Goal: Task Accomplishment & Management: Complete application form

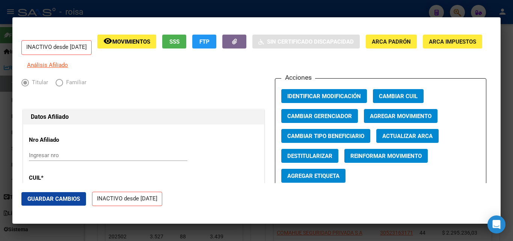
scroll to position [38, 0]
click at [127, 8] on div at bounding box center [256, 120] width 513 height 241
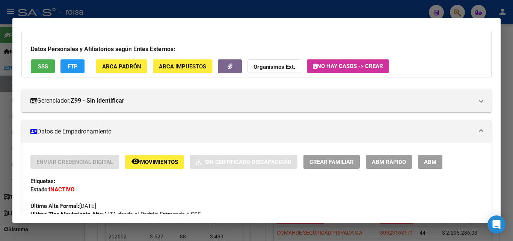
click at [462, 10] on div at bounding box center [256, 120] width 513 height 241
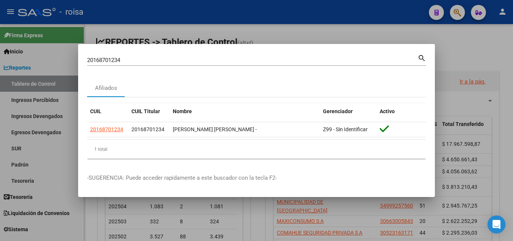
drag, startPoint x: 170, startPoint y: 50, endPoint x: 0, endPoint y: 28, distance: 171.3
click at [0, 28] on div "20168701234 Buscar (apellido, dni, cuil, nro traspaso, cuit, obra social) searc…" at bounding box center [256, 120] width 513 height 241
click at [132, 59] on input "20168701234" at bounding box center [252, 60] width 331 height 7
drag, startPoint x: 57, startPoint y: 59, endPoint x: 31, endPoint y: 57, distance: 26.0
click at [31, 57] on div "20168701234 Buscar (apellido, dni, cuil, nro traspaso, cuit, obra social) searc…" at bounding box center [256, 120] width 513 height 241
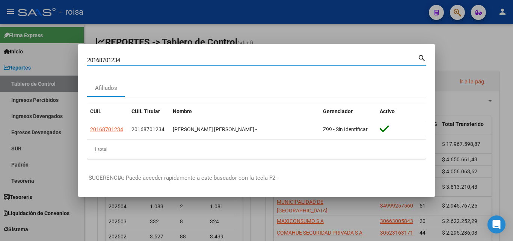
paste input "81103796"
type input "20181103796"
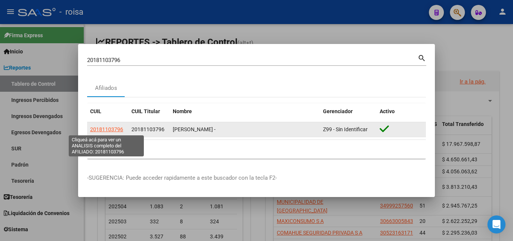
click at [116, 127] on span "20181103796" at bounding box center [106, 129] width 33 height 6
type textarea "20181103796"
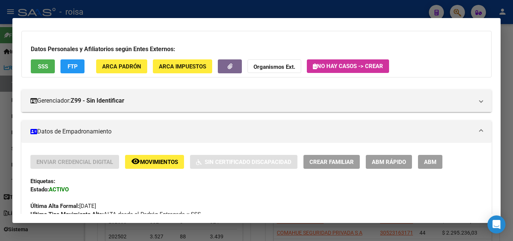
click at [395, 165] on span "ABM Rápido" at bounding box center [389, 162] width 34 height 7
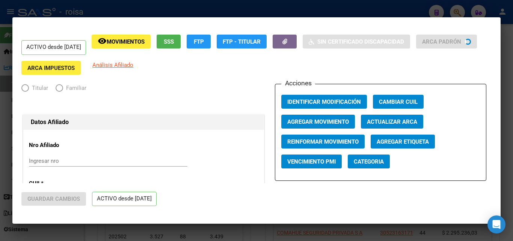
radio input "true"
type input "20-22052580-6"
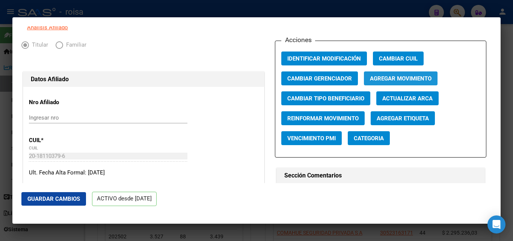
click at [409, 79] on button "Agregar Movimiento" at bounding box center [401, 78] width 74 height 14
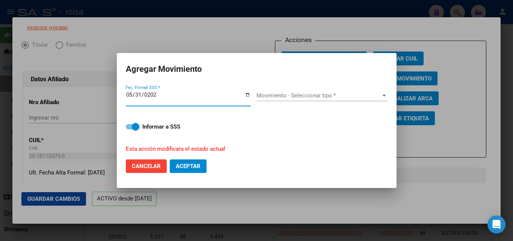
type input "[DATE]"
click at [297, 99] on div "Movimiento - Seleccionar tipo * Movimiento - Seleccionar tipo *" at bounding box center [322, 95] width 131 height 11
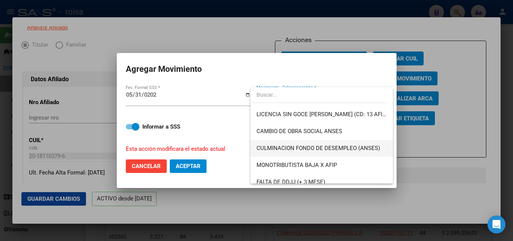
scroll to position [188, 0]
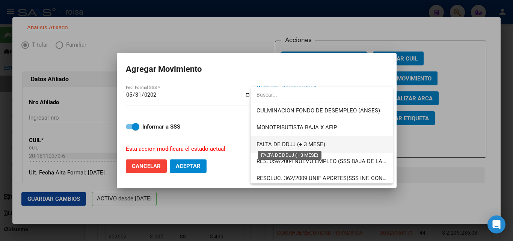
click at [317, 147] on span "FALTA DE DDJJ (+ 3 MESE)" at bounding box center [291, 144] width 69 height 7
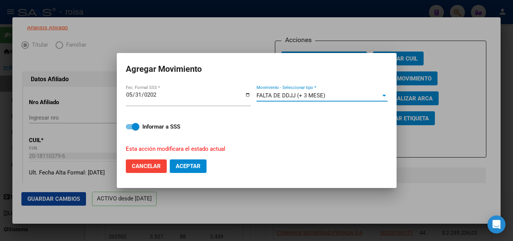
click at [204, 170] on button "Aceptar" at bounding box center [188, 166] width 37 height 14
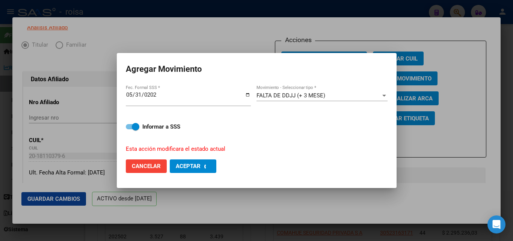
checkbox input "false"
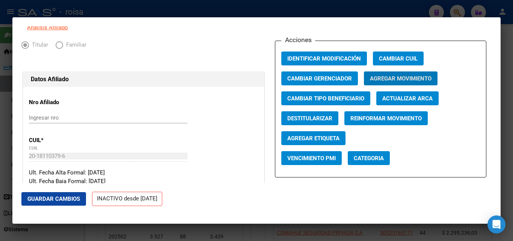
click at [395, 82] on span "Agregar Movimiento" at bounding box center [401, 78] width 62 height 7
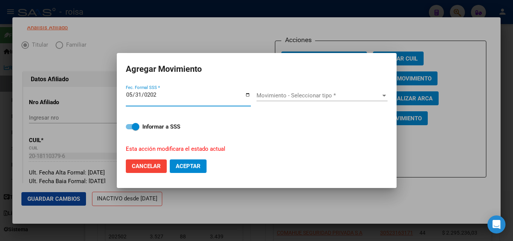
type input "[DATE]"
click at [303, 97] on span "Movimiento - Seleccionar tipo *" at bounding box center [319, 95] width 124 height 7
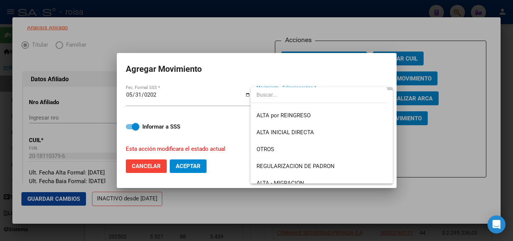
scroll to position [3, 0]
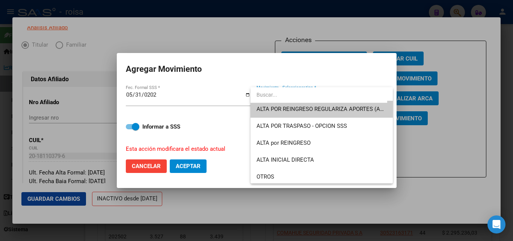
click at [160, 164] on div at bounding box center [256, 120] width 513 height 241
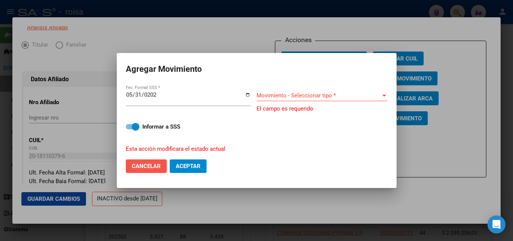
click at [152, 163] on span "Cancelar" at bounding box center [146, 166] width 29 height 7
checkbox input "false"
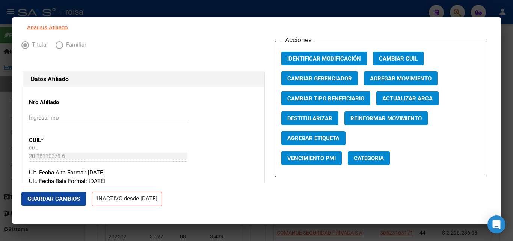
click at [181, 5] on div at bounding box center [256, 120] width 513 height 241
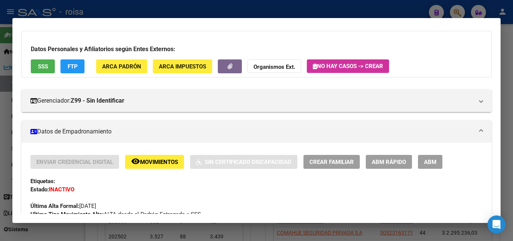
click at [458, 13] on div at bounding box center [256, 120] width 513 height 241
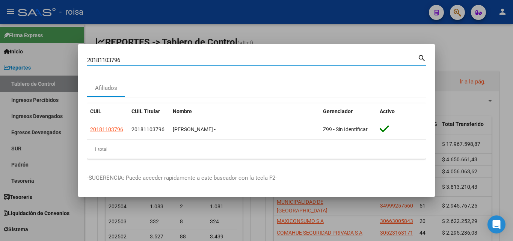
drag, startPoint x: 205, startPoint y: 60, endPoint x: 0, endPoint y: 38, distance: 206.5
click at [0, 38] on div "20181103796 Buscar (apellido, dni, cuil, nro traspaso, cuit, obra social) searc…" at bounding box center [256, 120] width 513 height 241
paste input "430378717"
type input "20430378717"
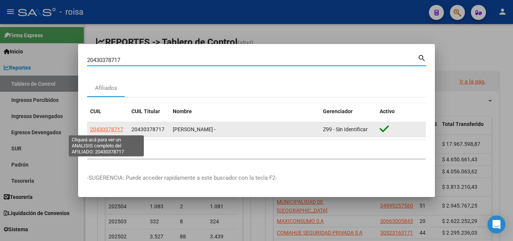
click at [101, 130] on span "20430378717" at bounding box center [106, 129] width 33 height 6
type textarea "20430378717"
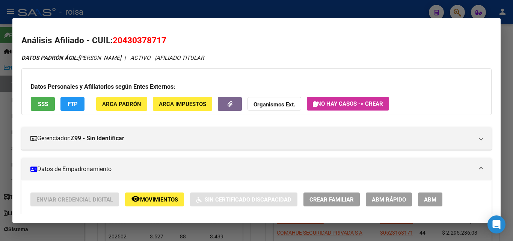
drag, startPoint x: 161, startPoint y: 40, endPoint x: 122, endPoint y: 39, distance: 38.7
click at [122, 39] on span "20430378717" at bounding box center [140, 40] width 54 height 10
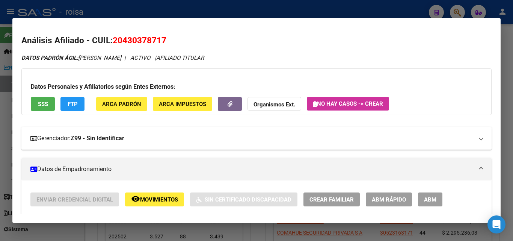
scroll to position [38, 0]
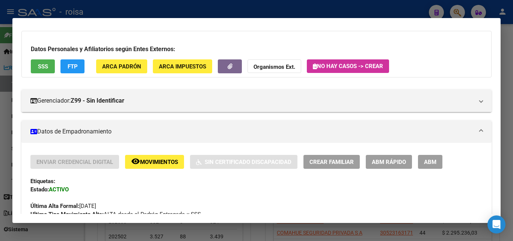
click at [385, 167] on button "ABM Rápido" at bounding box center [389, 162] width 46 height 14
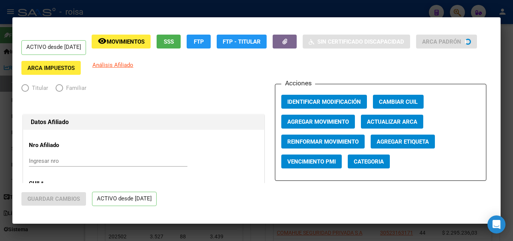
radio input "true"
type input "30-71724915-8"
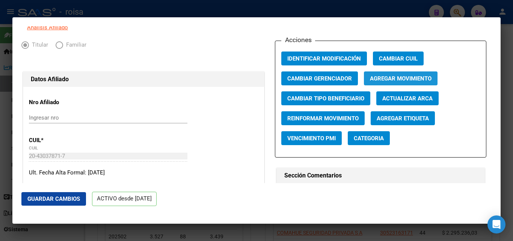
click at [407, 82] on span "Agregar Movimiento" at bounding box center [401, 78] width 62 height 7
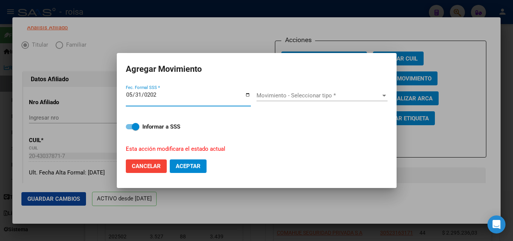
type input "[DATE]"
click at [348, 99] on div "Movimiento - Seleccionar tipo * Movimiento - Seleccionar tipo *" at bounding box center [322, 95] width 131 height 11
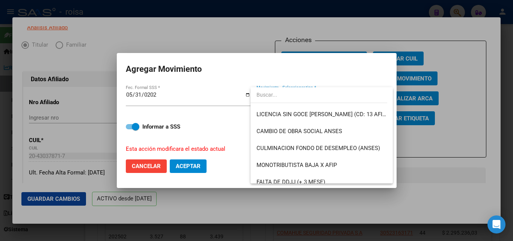
scroll to position [188, 0]
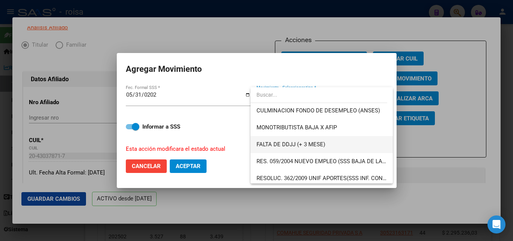
click at [325, 142] on span "FALTA DE DDJJ (+ 3 MESE)" at bounding box center [322, 144] width 130 height 17
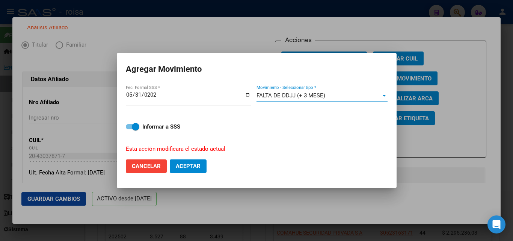
click at [179, 163] on span "Aceptar" at bounding box center [188, 166] width 25 height 7
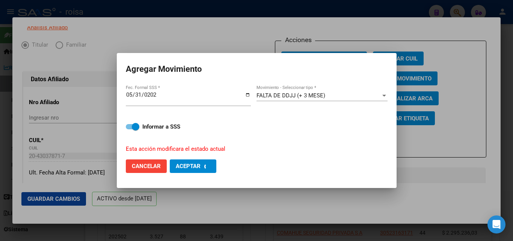
checkbox input "false"
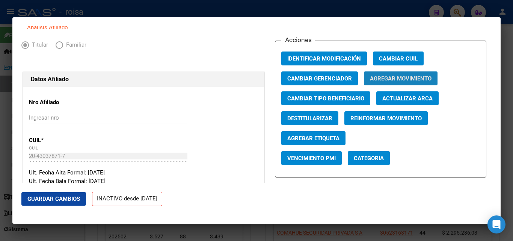
click at [400, 82] on span "Agregar Movimiento" at bounding box center [401, 78] width 62 height 7
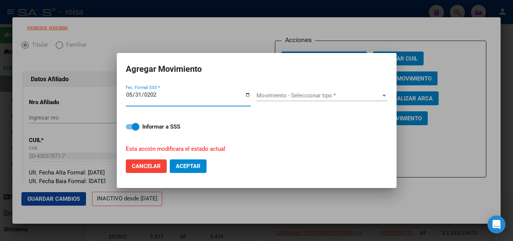
type input "[DATE]"
click at [154, 170] on button "Cancelar" at bounding box center [146, 166] width 41 height 14
checkbox input "false"
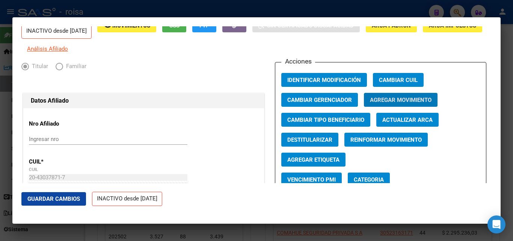
scroll to position [0, 0]
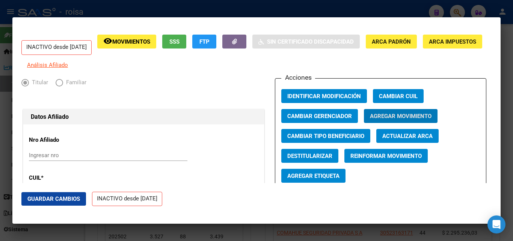
click at [393, 7] on div at bounding box center [256, 120] width 513 height 241
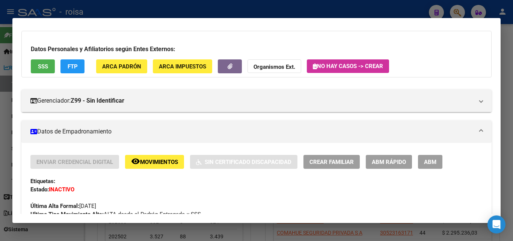
click at [462, 14] on div at bounding box center [256, 120] width 513 height 241
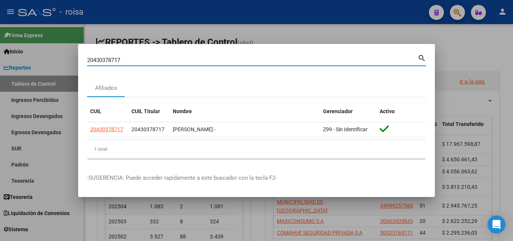
drag, startPoint x: 204, startPoint y: 57, endPoint x: 151, endPoint y: 67, distance: 54.2
click at [0, 37] on div "20430378717 Buscar (apellido, dni, cuil, nro traspaso, cuit, obra social) searc…" at bounding box center [256, 120] width 513 height 241
paste input "3446687034"
type input "23446687034"
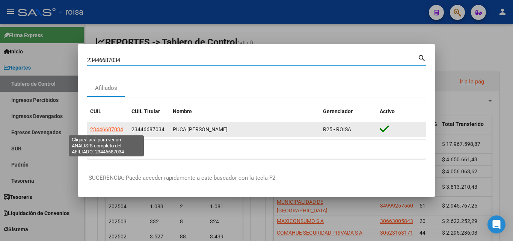
click at [114, 132] on span "23446687034" at bounding box center [106, 129] width 33 height 6
type textarea "23446687034"
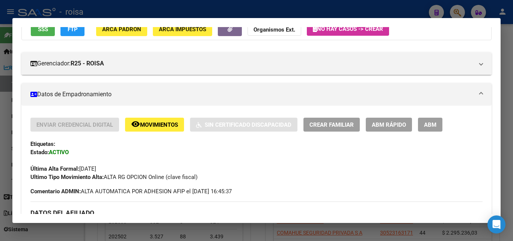
scroll to position [75, 0]
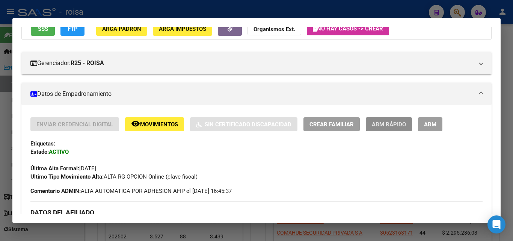
click at [377, 122] on span "ABM Rápido" at bounding box center [389, 124] width 34 height 7
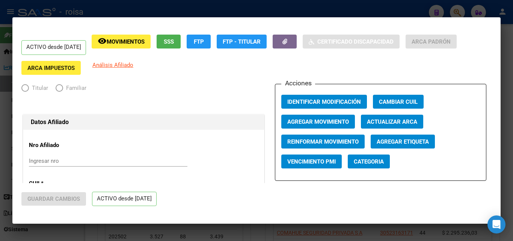
radio input "true"
type input "30-71747301-5"
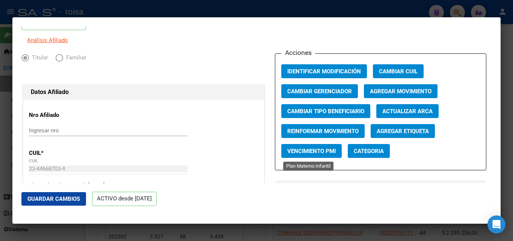
scroll to position [38, 0]
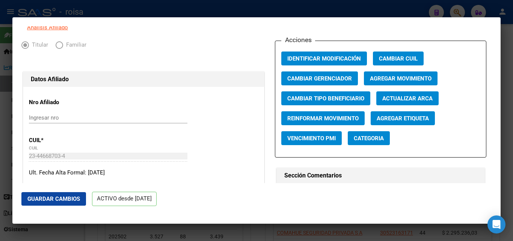
click at [405, 82] on span "Agregar Movimiento" at bounding box center [401, 78] width 62 height 7
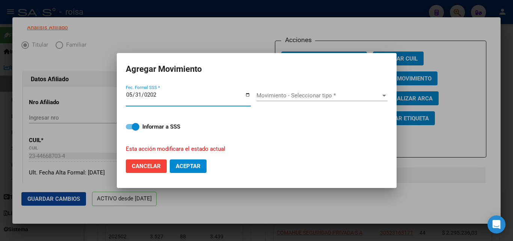
type input "[DATE]"
click at [278, 102] on div "Movimiento - Seleccionar tipo * Movimiento - Seleccionar tipo *" at bounding box center [322, 99] width 131 height 18
click at [281, 97] on span "Movimiento - Seleccionar tipo *" at bounding box center [319, 95] width 124 height 7
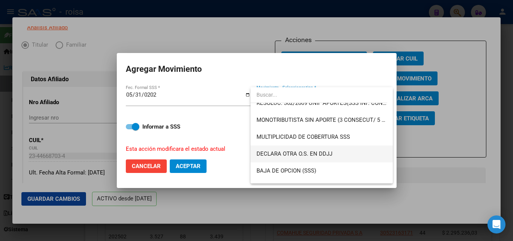
scroll to position [226, 0]
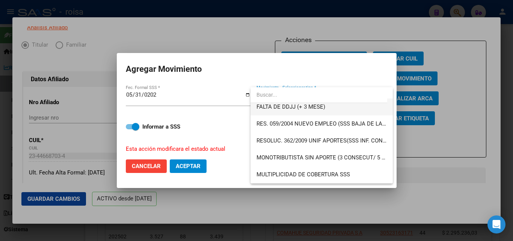
click at [328, 113] on span "FALTA DE DDJJ (+ 3 MESE)" at bounding box center [322, 106] width 130 height 17
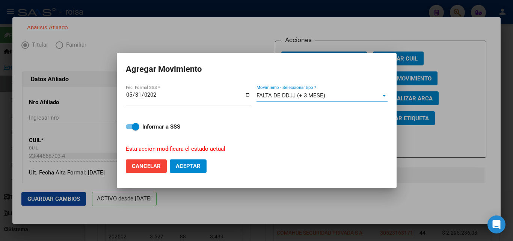
click at [188, 166] on span "Aceptar" at bounding box center [188, 166] width 25 height 7
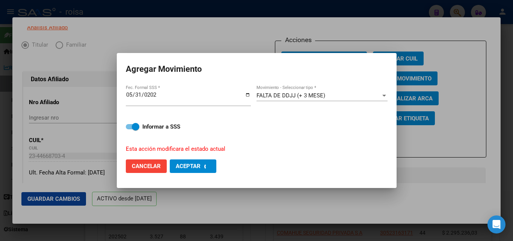
checkbox input "false"
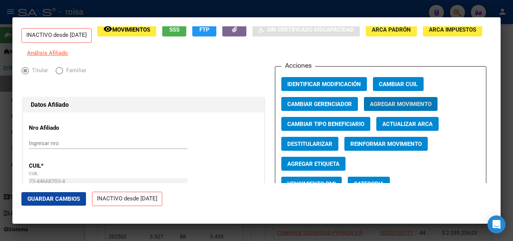
scroll to position [0, 0]
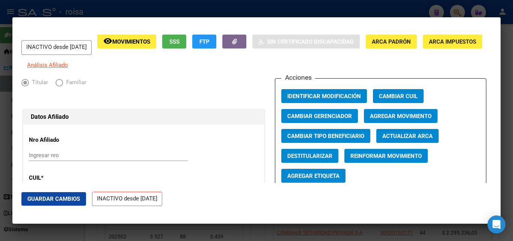
click at [183, 11] on div at bounding box center [256, 120] width 513 height 241
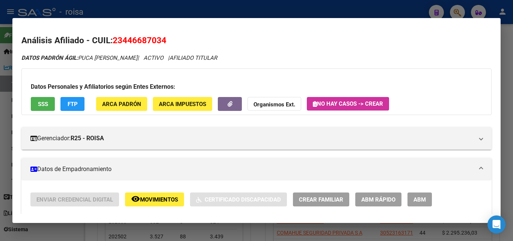
click at [383, 6] on div at bounding box center [256, 120] width 513 height 241
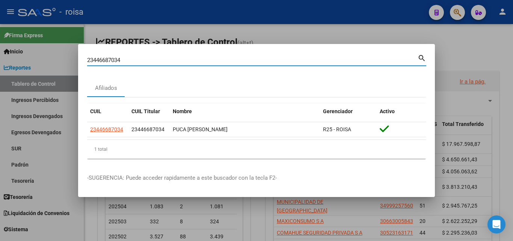
drag, startPoint x: 244, startPoint y: 58, endPoint x: 125, endPoint y: 32, distance: 122.4
click at [3, 16] on div "23446687034 Buscar (apellido, dni, cuil, nro traspaso, cuit, obra social) searc…" at bounding box center [256, 120] width 513 height 241
paste input "7202707969"
type input "27202707969"
click at [423, 58] on mat-icon "search" at bounding box center [422, 57] width 9 height 9
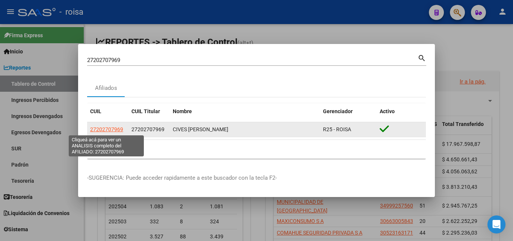
click at [109, 129] on span "27202707969" at bounding box center [106, 129] width 33 height 6
type textarea "27202707969"
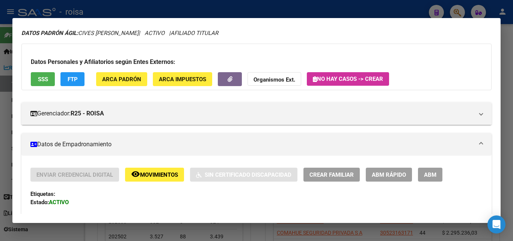
scroll to position [38, 0]
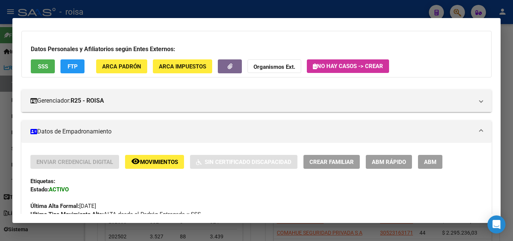
click at [388, 163] on span "ABM Rápido" at bounding box center [389, 162] width 34 height 7
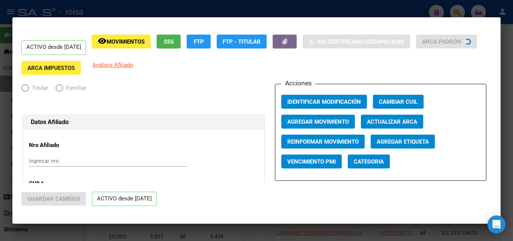
radio input "true"
type input "30-71757225-0"
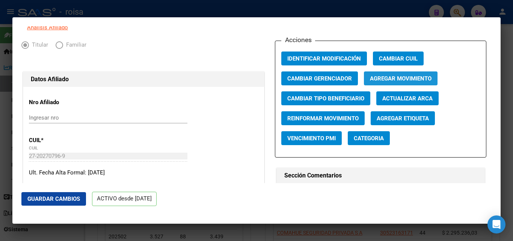
click at [423, 80] on span "Agregar Movimiento" at bounding box center [401, 78] width 62 height 7
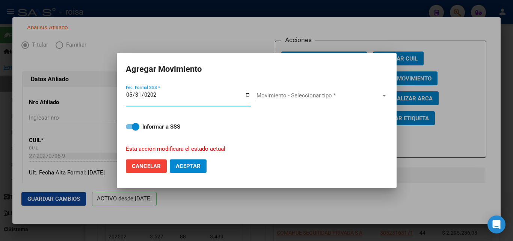
type input "[DATE]"
click at [277, 101] on div "Movimiento - Seleccionar tipo * Movimiento - Seleccionar tipo *" at bounding box center [322, 95] width 131 height 11
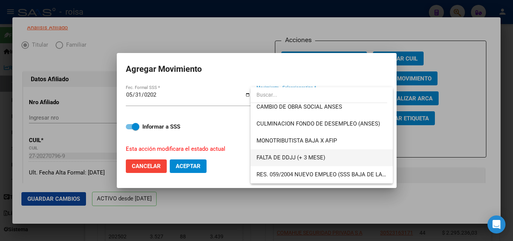
scroll to position [188, 0]
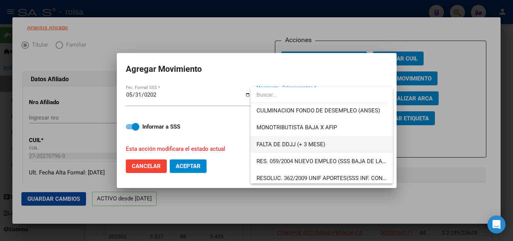
click at [327, 148] on span "FALTA DE DDJJ (+ 3 MESE)" at bounding box center [322, 144] width 130 height 17
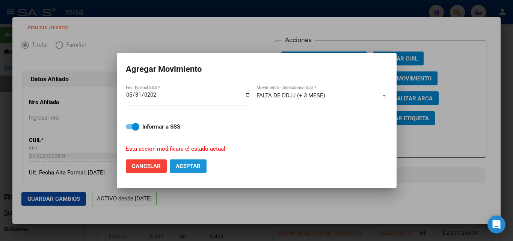
click at [185, 169] on span "Aceptar" at bounding box center [188, 166] width 25 height 7
checkbox input "false"
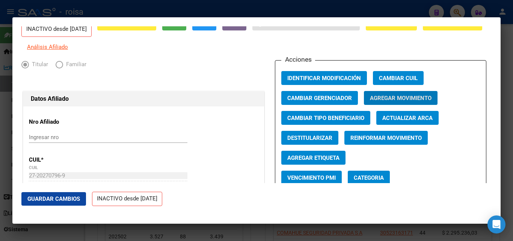
scroll to position [0, 0]
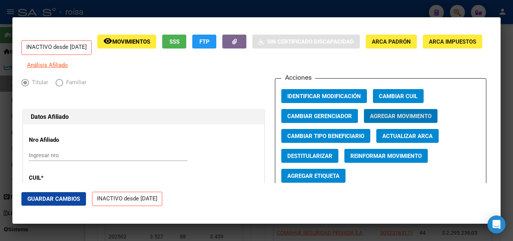
click at [324, 17] on div at bounding box center [256, 120] width 513 height 241
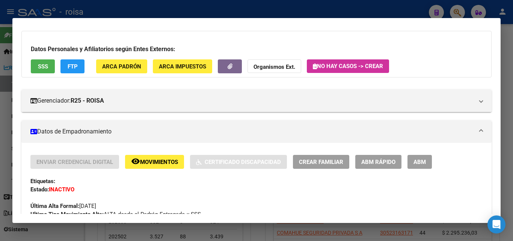
drag, startPoint x: 383, startPoint y: 8, endPoint x: 443, endPoint y: 21, distance: 61.9
click at [383, 8] on div at bounding box center [256, 120] width 513 height 241
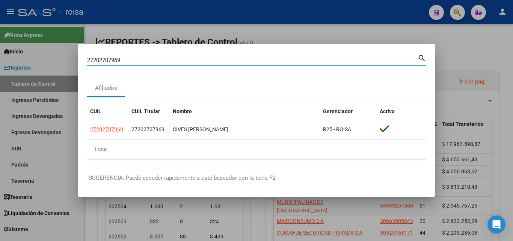
drag, startPoint x: 356, startPoint y: 57, endPoint x: 0, endPoint y: 3, distance: 360.4
click at [0, 3] on div "27202707969 Buscar (apellido, dni, cuil, nro traspaso, cuit, obra social) searc…" at bounding box center [256, 120] width 513 height 241
paste input "420498484"
type input "27420498484"
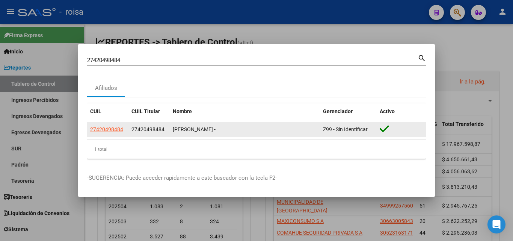
click at [101, 133] on app-link-go-to "27420498484" at bounding box center [106, 129] width 33 height 9
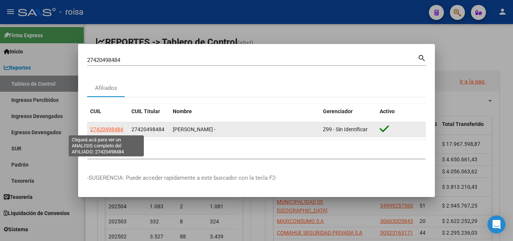
click at [110, 129] on span "27420498484" at bounding box center [106, 129] width 33 height 6
type textarea "27420498484"
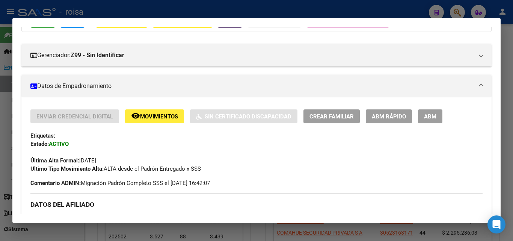
scroll to position [75, 0]
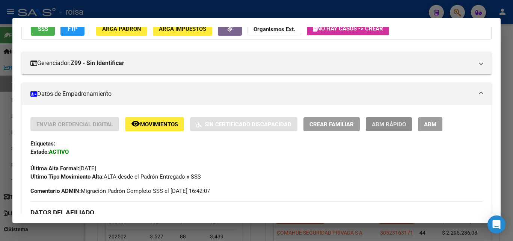
click at [397, 127] on span "ABM Rápido" at bounding box center [389, 124] width 34 height 7
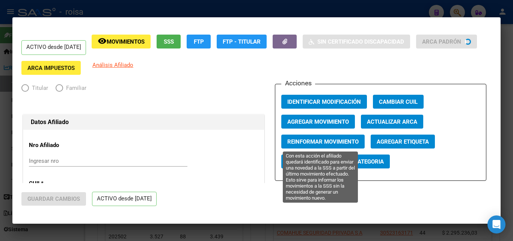
radio input "true"
type input "30-71684828-7"
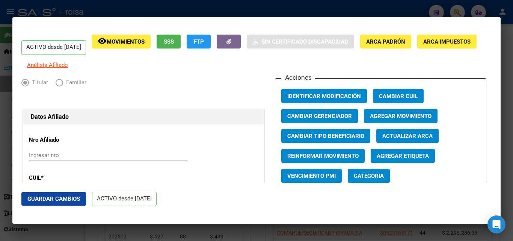
click at [367, 123] on button "Agregar Movimiento" at bounding box center [401, 116] width 74 height 14
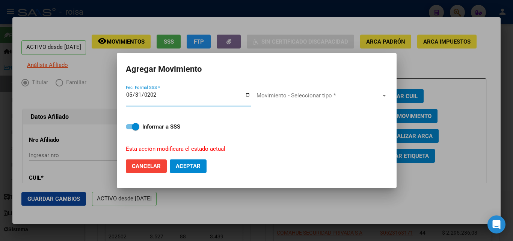
type input "[DATE]"
click at [288, 97] on span "Movimiento - Seleccionar tipo *" at bounding box center [319, 95] width 124 height 7
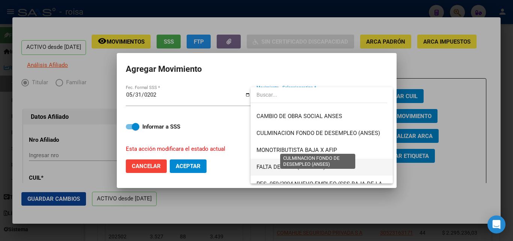
scroll to position [188, 0]
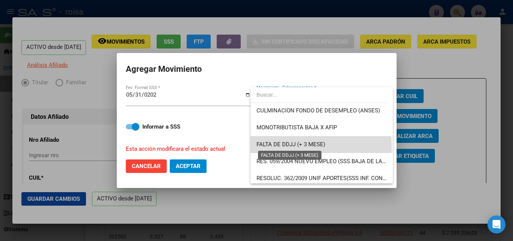
click at [321, 147] on span "FALTA DE DDJJ (+ 3 MESE)" at bounding box center [291, 144] width 69 height 7
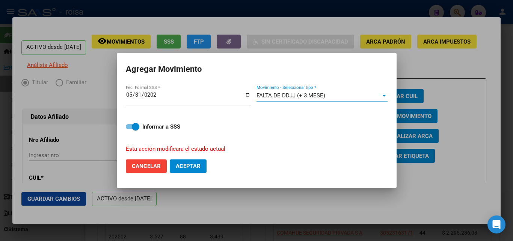
click at [176, 167] on span "Aceptar" at bounding box center [188, 166] width 25 height 7
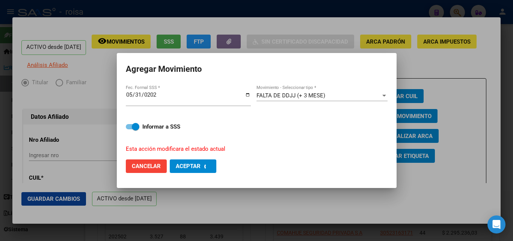
checkbox input "false"
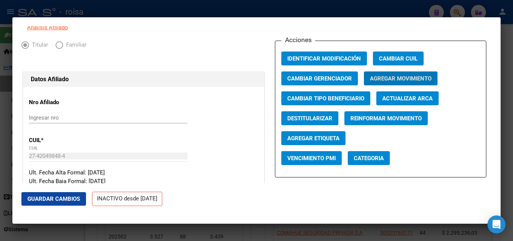
scroll to position [0, 0]
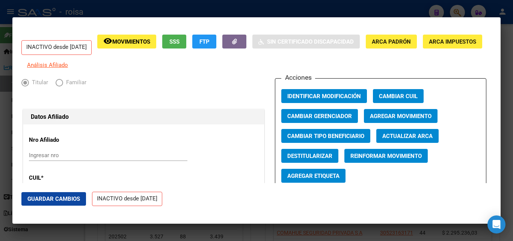
click at [234, 8] on div at bounding box center [256, 120] width 513 height 241
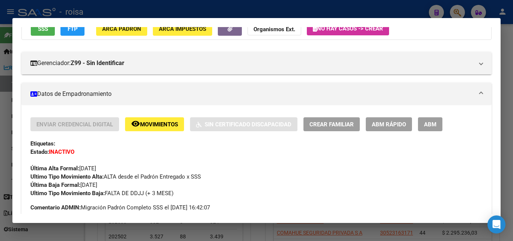
click at [453, 11] on div at bounding box center [256, 120] width 513 height 241
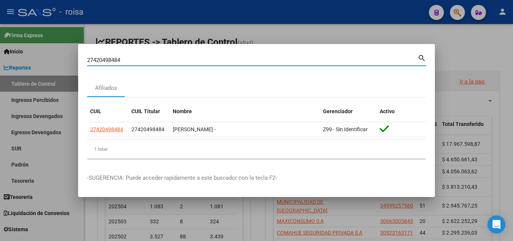
drag, startPoint x: 261, startPoint y: 59, endPoint x: 0, endPoint y: 16, distance: 264.7
click at [0, 16] on div "27420498484 Buscar (apellido, dni, cuil, nro traspaso, cuit, obra social) searc…" at bounding box center [256, 120] width 513 height 241
paste input "289498155"
type input "27289498155"
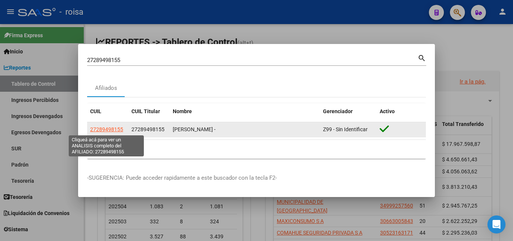
click at [116, 129] on span "27289498155" at bounding box center [106, 129] width 33 height 6
type textarea "27289498155"
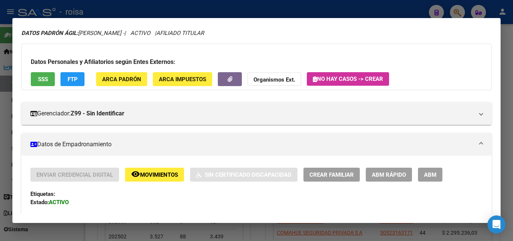
scroll to position [38, 0]
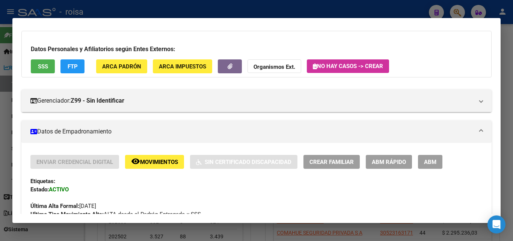
click at [392, 163] on span "ABM Rápido" at bounding box center [389, 162] width 34 height 7
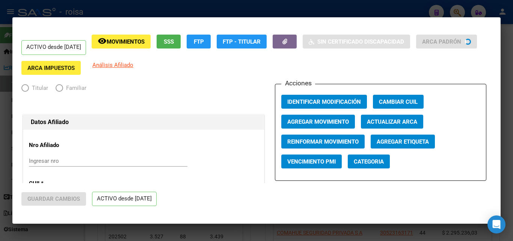
radio input "true"
type input "30-64204642-6"
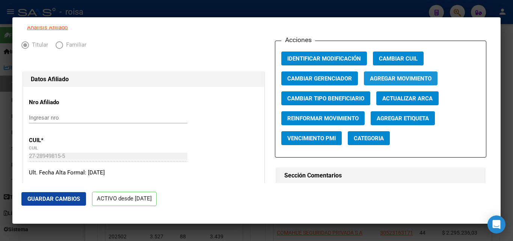
click at [394, 79] on button "Agregar Movimiento" at bounding box center [401, 78] width 74 height 14
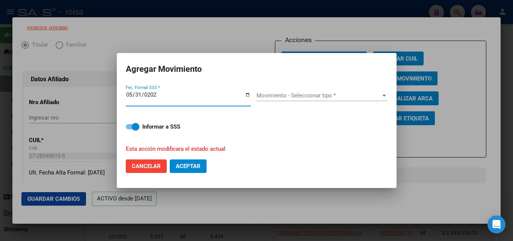
type input "[DATE]"
click at [282, 94] on span "Movimiento - Seleccionar tipo *" at bounding box center [319, 95] width 124 height 7
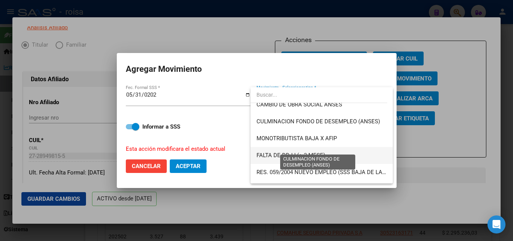
scroll to position [188, 0]
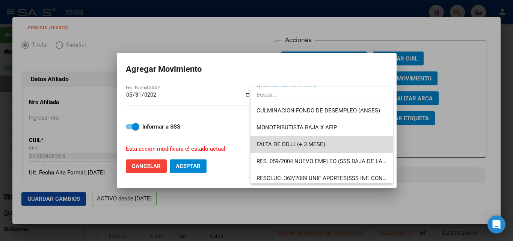
click at [330, 145] on span "FALTA DE DDJJ (+ 3 MESE)" at bounding box center [322, 144] width 130 height 17
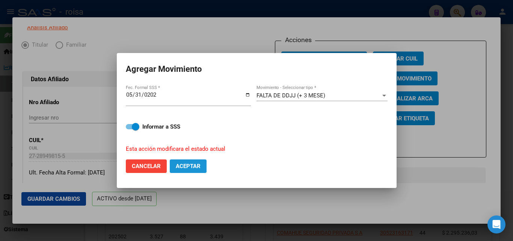
click at [191, 169] on span "Aceptar" at bounding box center [188, 166] width 25 height 7
checkbox input "false"
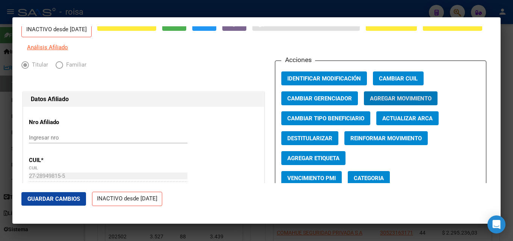
scroll to position [0, 0]
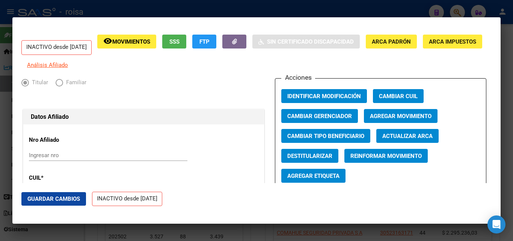
click at [37, 7] on div at bounding box center [256, 120] width 513 height 241
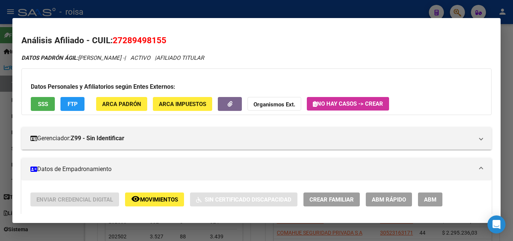
click at [317, 5] on div at bounding box center [256, 120] width 513 height 241
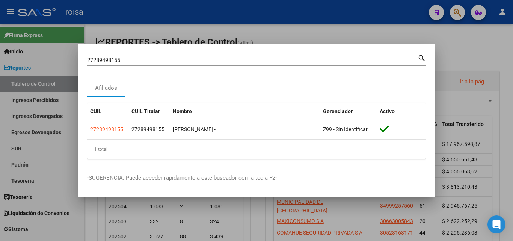
drag, startPoint x: 0, startPoint y: 12, endPoint x: 25, endPoint y: 3, distance: 26.8
click at [3, 4] on div "27289498155 Buscar (apellido, dni, cuil, nro traspaso, cuit, obra social) searc…" at bounding box center [256, 120] width 513 height 241
drag, startPoint x: 140, startPoint y: 60, endPoint x: 0, endPoint y: 45, distance: 140.6
click at [0, 45] on div "27289498155 Buscar (apellido, dni, cuil, nro traspaso, cuit, obra social) searc…" at bounding box center [256, 120] width 513 height 241
paste input "-35486642-6"
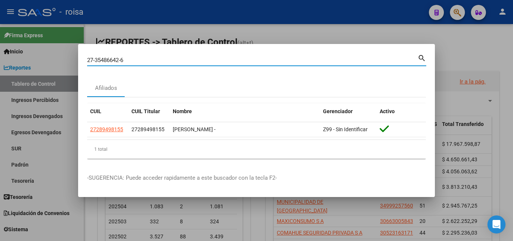
type input "27354866426"
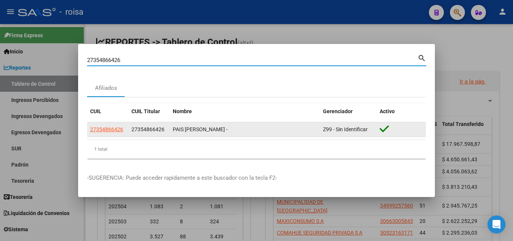
click at [114, 133] on app-link-go-to "27354866426" at bounding box center [106, 129] width 33 height 9
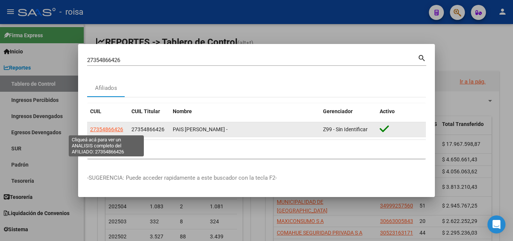
click at [114, 129] on span "27354866426" at bounding box center [106, 129] width 33 height 6
type textarea "27354866426"
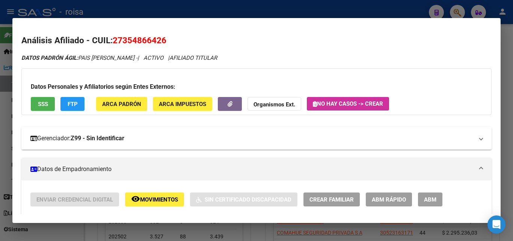
scroll to position [38, 0]
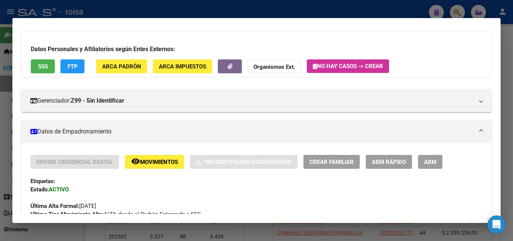
click at [404, 161] on span "ABM Rápido" at bounding box center [389, 162] width 34 height 7
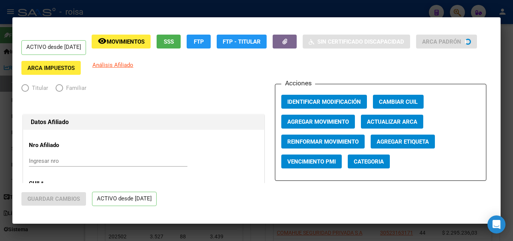
radio input "true"
type input "30-71584357-5"
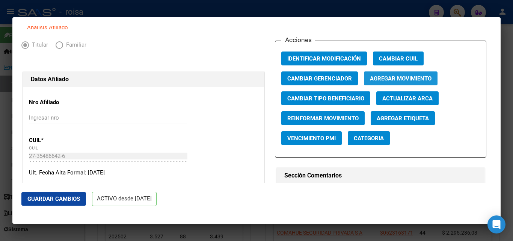
click at [388, 82] on span "Agregar Movimiento" at bounding box center [401, 78] width 62 height 7
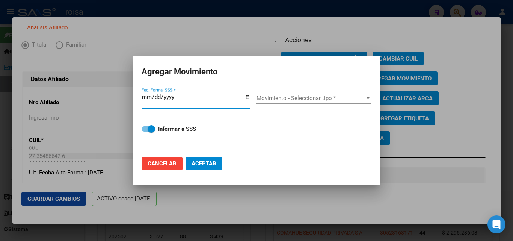
click at [283, 95] on span "Movimiento - Seleccionar tipo *" at bounding box center [311, 98] width 108 height 7
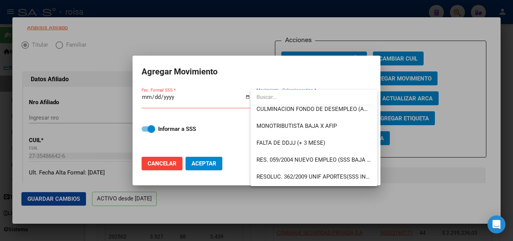
scroll to position [198, 0]
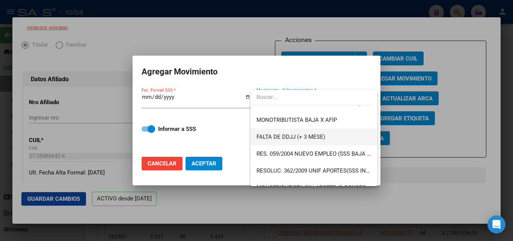
click at [332, 135] on span "FALTA DE DDJJ (+ 3 MESE)" at bounding box center [314, 137] width 115 height 17
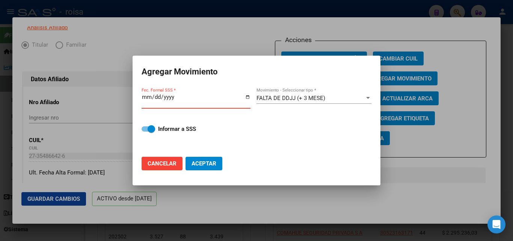
click at [146, 98] on input "Fec. Formal SSS *" at bounding box center [196, 100] width 109 height 12
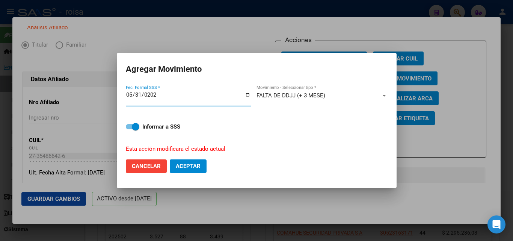
type input "[DATE]"
click at [203, 165] on button "Aceptar" at bounding box center [188, 166] width 37 height 14
checkbox input "false"
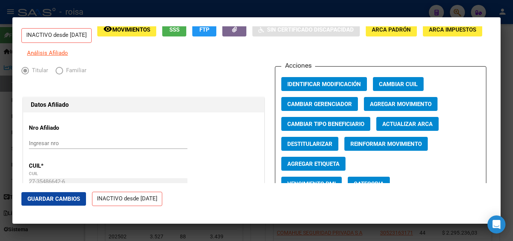
scroll to position [0, 0]
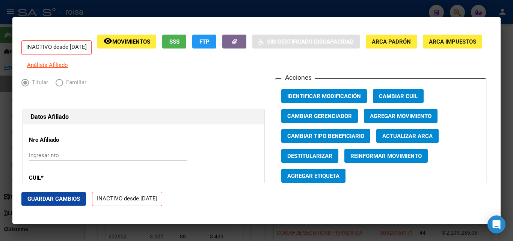
click at [174, 9] on div at bounding box center [256, 120] width 513 height 241
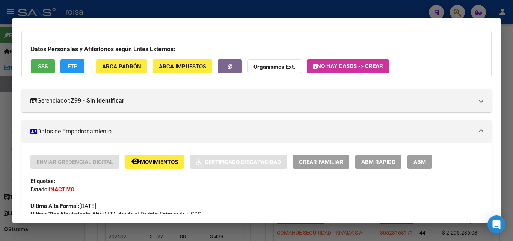
click at [389, 1] on div at bounding box center [256, 120] width 513 height 241
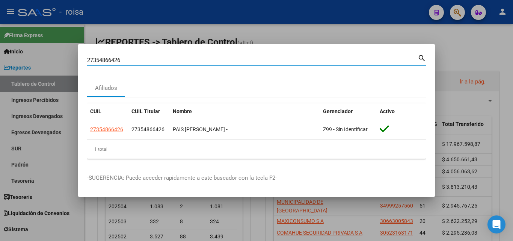
drag, startPoint x: 336, startPoint y: 63, endPoint x: 62, endPoint y: 27, distance: 276.7
click at [0, 31] on div "27354866426 Buscar (apellido, dni, cuil, nro traspaso, cuit, obra social) searc…" at bounding box center [256, 120] width 513 height 241
paste input "0417996894"
type input "20417996894"
click at [418, 58] on mat-icon "search" at bounding box center [422, 57] width 9 height 9
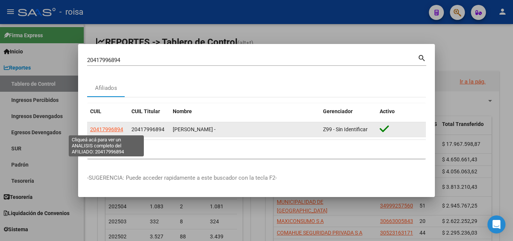
click at [113, 130] on span "20417996894" at bounding box center [106, 129] width 33 height 6
type textarea "20417996894"
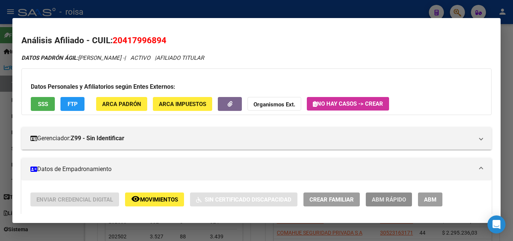
click at [401, 197] on span "ABM Rápido" at bounding box center [389, 199] width 34 height 7
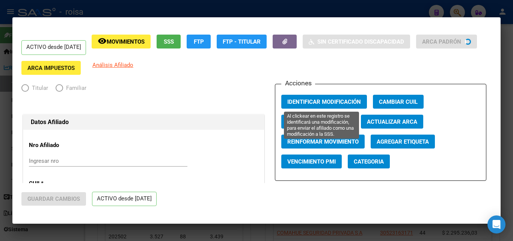
radio input "true"
type input "30-71798090-1"
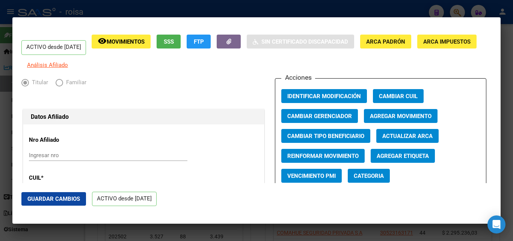
click at [418, 120] on span "Agregar Movimiento" at bounding box center [401, 116] width 62 height 7
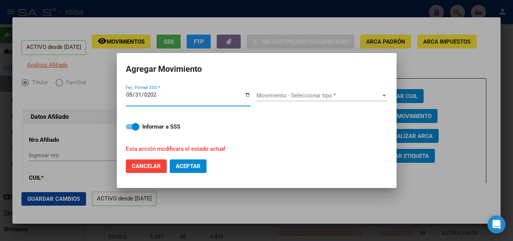
type input "[DATE]"
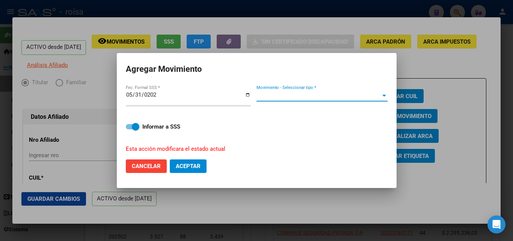
click at [301, 98] on span "Movimiento - Seleccionar tipo *" at bounding box center [319, 95] width 124 height 7
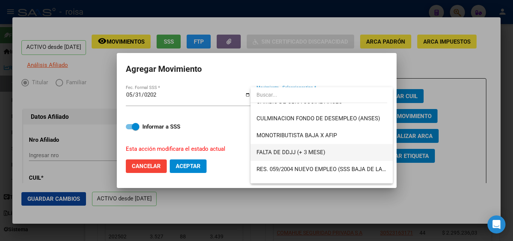
scroll to position [188, 0]
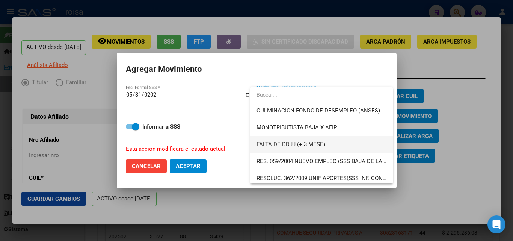
click at [305, 147] on span "FALTA DE DDJJ (+ 3 MESE)" at bounding box center [291, 144] width 69 height 7
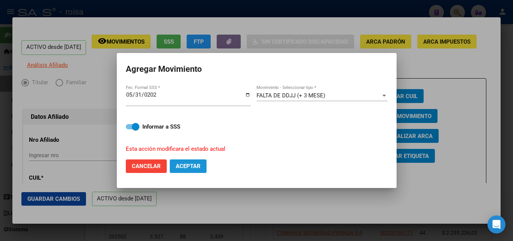
click at [190, 164] on span "Aceptar" at bounding box center [188, 166] width 25 height 7
checkbox input "false"
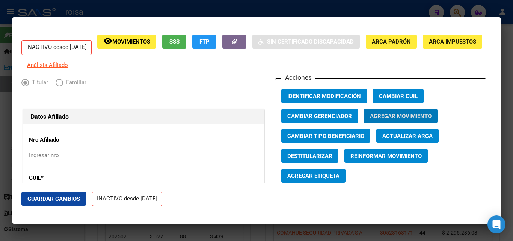
click at [375, 5] on div at bounding box center [256, 120] width 513 height 241
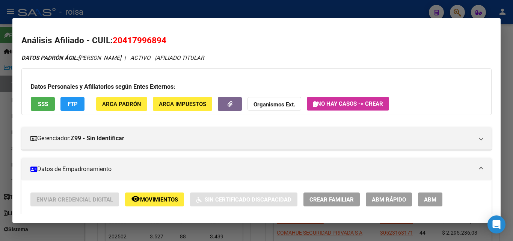
click at [460, 11] on div at bounding box center [256, 120] width 513 height 241
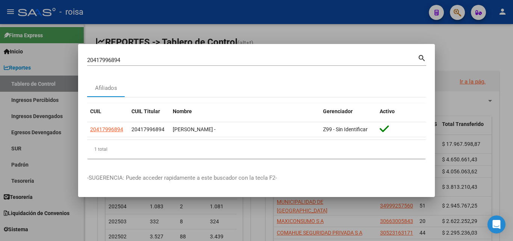
drag, startPoint x: 160, startPoint y: 62, endPoint x: 0, endPoint y: 42, distance: 161.3
click at [0, 42] on div "20417996894 Buscar (apellido, dni, cuil, nro traspaso, cuit, obra social) searc…" at bounding box center [256, 120] width 513 height 241
paste input "305261786"
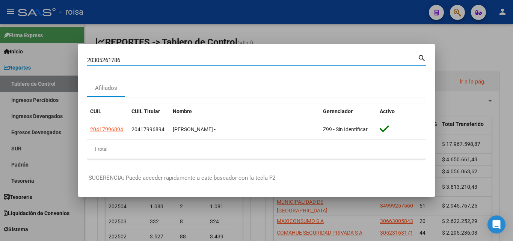
type input "20305261786"
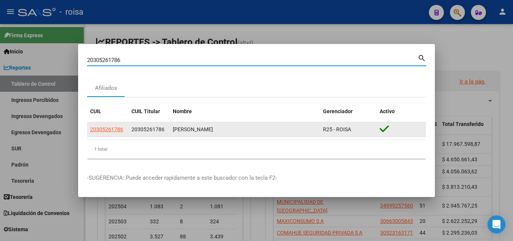
click at [115, 133] on app-link-go-to "20305261786" at bounding box center [106, 129] width 33 height 9
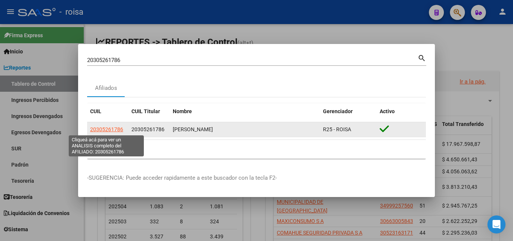
click at [116, 128] on span "20305261786" at bounding box center [106, 129] width 33 height 6
type textarea "20305261786"
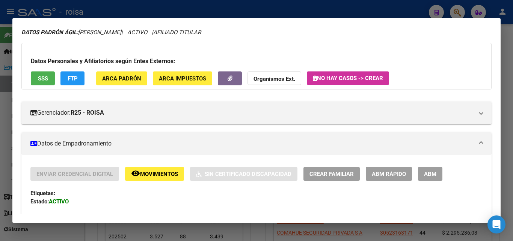
scroll to position [38, 0]
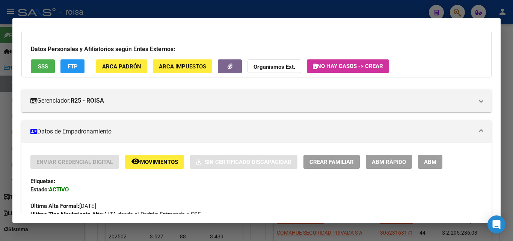
click at [401, 165] on span "ABM Rápido" at bounding box center [389, 162] width 34 height 7
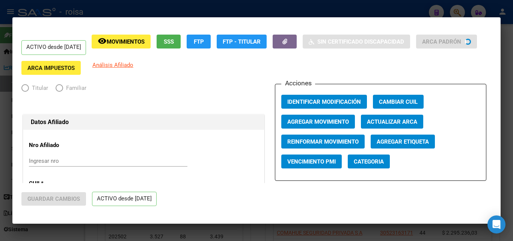
radio input "true"
type input "30-54622810-6"
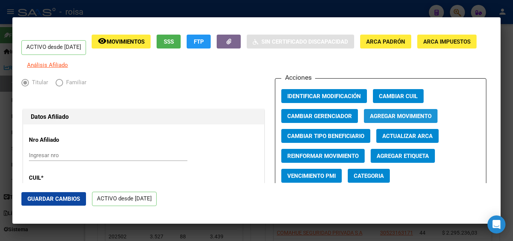
click at [403, 120] on span "Agregar Movimiento" at bounding box center [401, 116] width 62 height 7
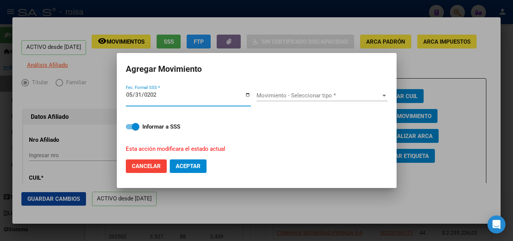
type input "[DATE]"
click at [305, 92] on span "Movimiento - Seleccionar tipo *" at bounding box center [319, 95] width 124 height 7
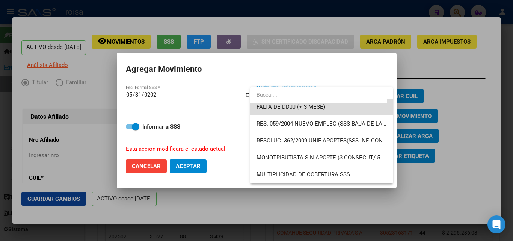
click at [328, 109] on span "FALTA DE DDJJ (+ 3 MESE)" at bounding box center [322, 106] width 130 height 17
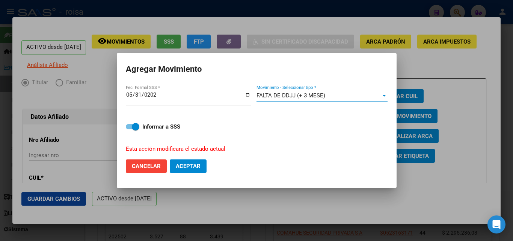
click at [190, 166] on span "Aceptar" at bounding box center [188, 166] width 25 height 7
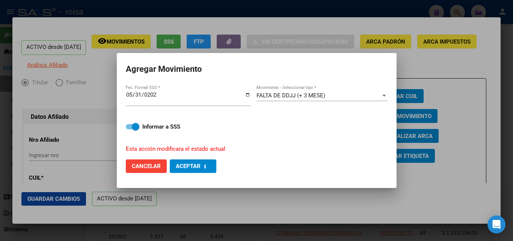
checkbox input "false"
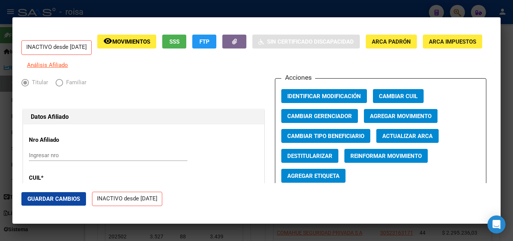
click at [240, 12] on div at bounding box center [256, 120] width 513 height 241
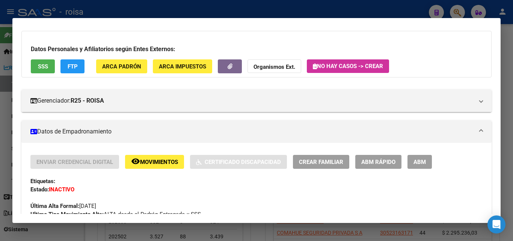
click at [504, 29] on div at bounding box center [256, 120] width 513 height 241
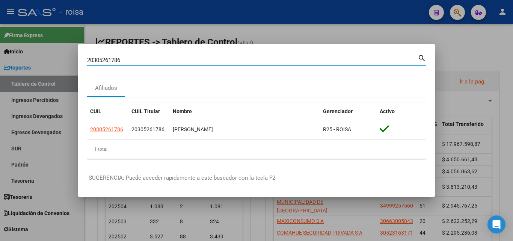
drag, startPoint x: 353, startPoint y: 62, endPoint x: 2, endPoint y: 43, distance: 351.2
click at [0, 44] on div "20305261786 Buscar (apellido, dni, cuil, nro traspaso, cuit, obra social) searc…" at bounding box center [256, 120] width 513 height 241
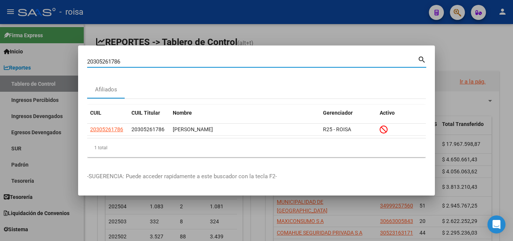
click at [360, 33] on div at bounding box center [256, 120] width 513 height 241
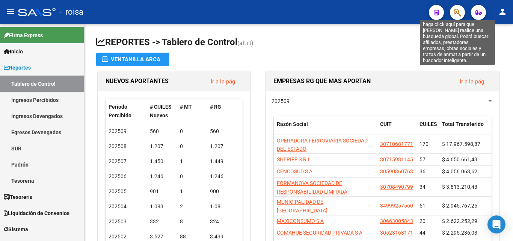
click at [455, 14] on icon "button" at bounding box center [458, 12] width 8 height 9
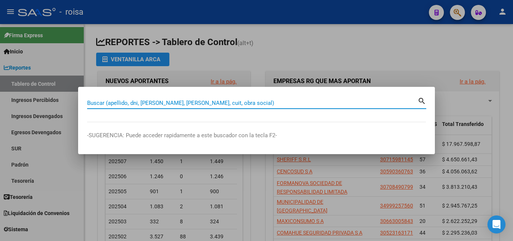
paste input "50022456188"
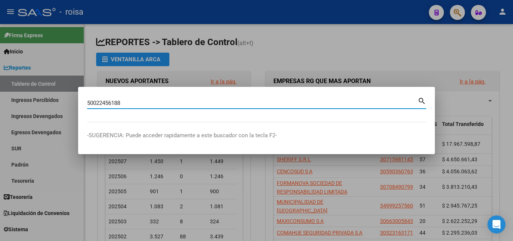
click at [424, 101] on mat-icon "search" at bounding box center [422, 100] width 9 height 9
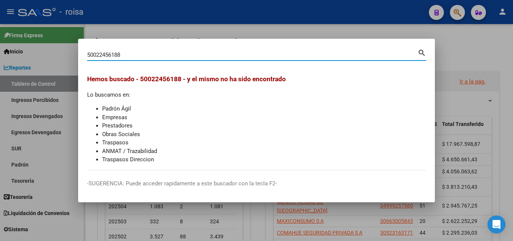
click at [97, 51] on input "50022456188" at bounding box center [252, 54] width 331 height 7
type input "22456188"
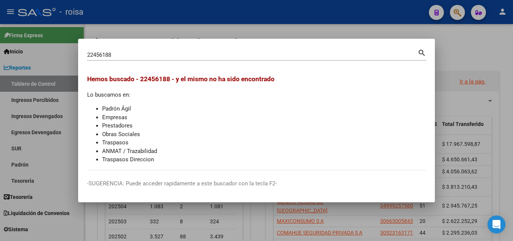
click at [420, 56] on mat-icon "search" at bounding box center [422, 52] width 9 height 9
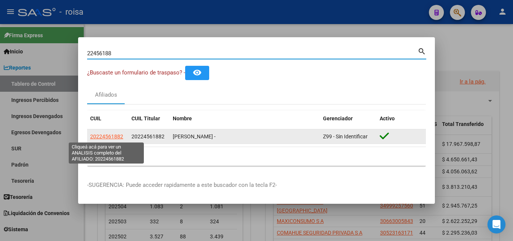
click at [97, 137] on span "20224561882" at bounding box center [106, 136] width 33 height 6
type textarea "20224561882"
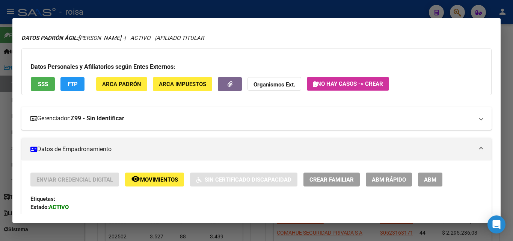
scroll to position [38, 0]
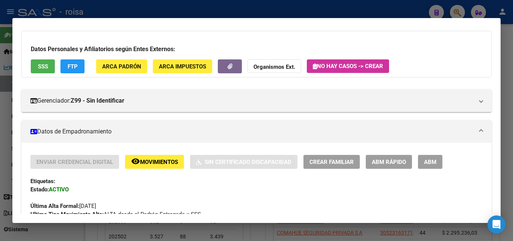
click at [395, 159] on span "ABM Rápido" at bounding box center [389, 162] width 34 height 7
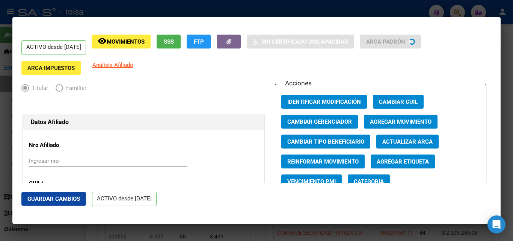
radio input "true"
type input "30-50108624-6"
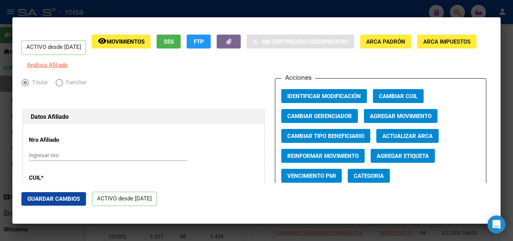
click at [386, 119] on span "Agregar Movimiento" at bounding box center [401, 116] width 62 height 7
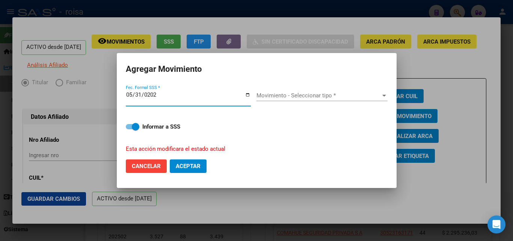
type input "[DATE]"
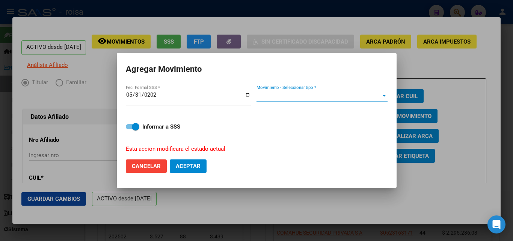
click at [272, 93] on span "Movimiento - Seleccionar tipo *" at bounding box center [319, 95] width 124 height 7
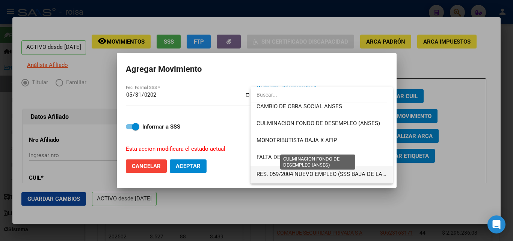
scroll to position [188, 0]
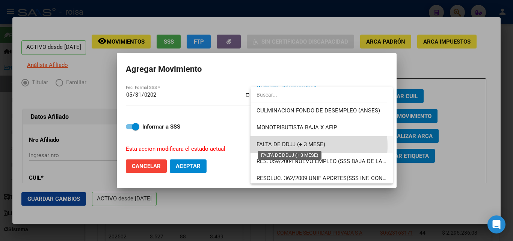
click at [306, 146] on span "FALTA DE DDJJ (+ 3 MESE)" at bounding box center [291, 144] width 69 height 7
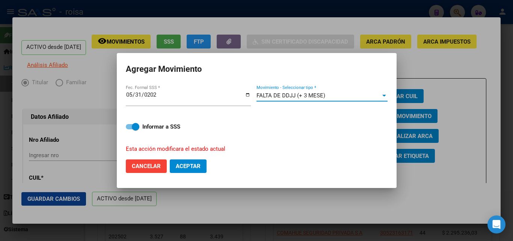
click at [189, 165] on span "Aceptar" at bounding box center [188, 166] width 25 height 7
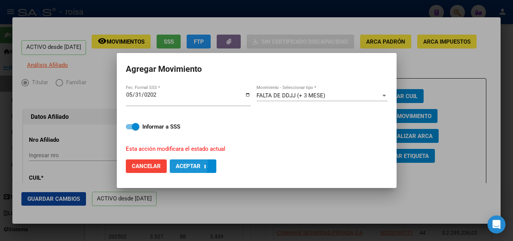
checkbox input "false"
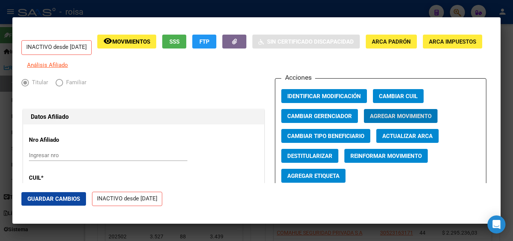
click at [357, 7] on div at bounding box center [256, 120] width 513 height 241
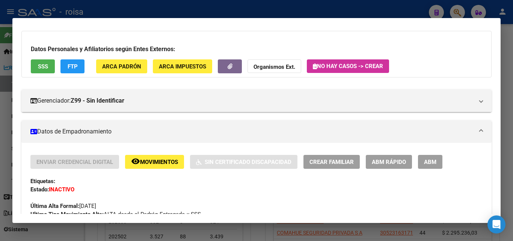
click at [397, 9] on div at bounding box center [256, 120] width 513 height 241
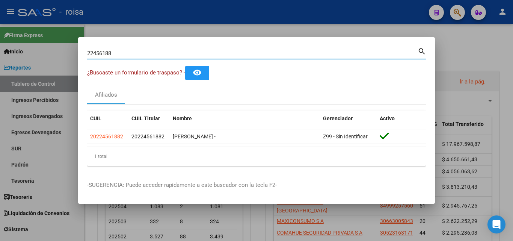
drag, startPoint x: 282, startPoint y: 51, endPoint x: 121, endPoint y: 32, distance: 161.7
click at [1, 30] on div "22456188 Buscar (apellido, dni, cuil, nro traspaso, cuit, obra social) search ¿…" at bounding box center [256, 120] width 513 height 241
paste input "014241316"
type input "20142413168"
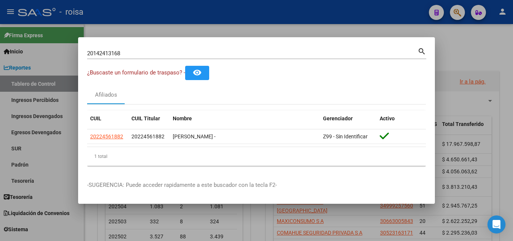
click at [422, 51] on mat-icon "search" at bounding box center [422, 50] width 9 height 9
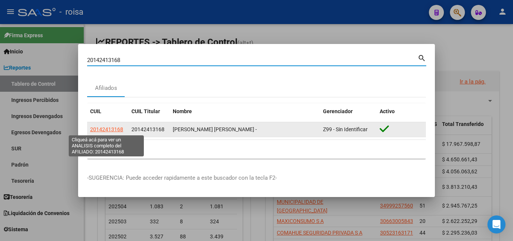
click at [113, 130] on span "20142413168" at bounding box center [106, 129] width 33 height 6
type textarea "20142413168"
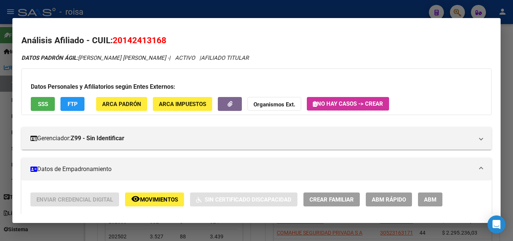
drag, startPoint x: 258, startPoint y: 11, endPoint x: 260, endPoint y: 17, distance: 6.4
click at [260, 17] on div at bounding box center [256, 120] width 513 height 241
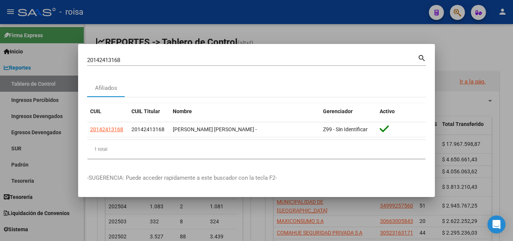
click at [286, 75] on mat-dialog-content "20142413168 Buscar (apellido, dni, cuil, nro traspaso, cuit, obra social) searc…" at bounding box center [256, 109] width 357 height 112
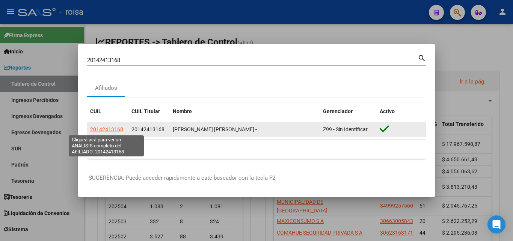
click at [119, 132] on span "20142413168" at bounding box center [106, 129] width 33 height 6
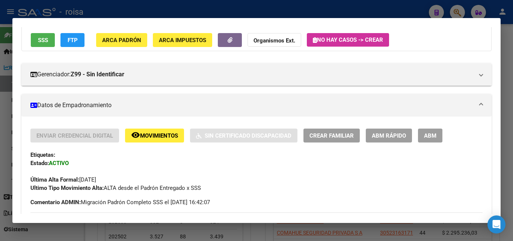
scroll to position [113, 0]
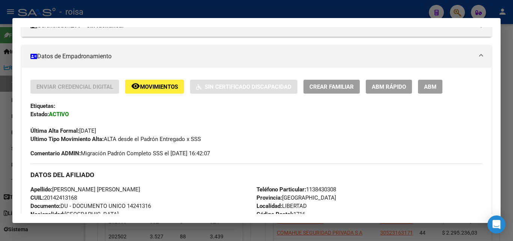
click at [387, 87] on span "ABM Rápido" at bounding box center [389, 86] width 34 height 7
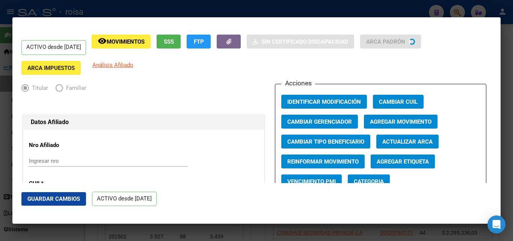
radio input "true"
type input "30-67820993-3"
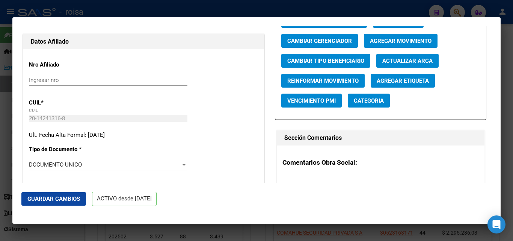
click at [370, 44] on span "Agregar Movimiento" at bounding box center [401, 41] width 62 height 7
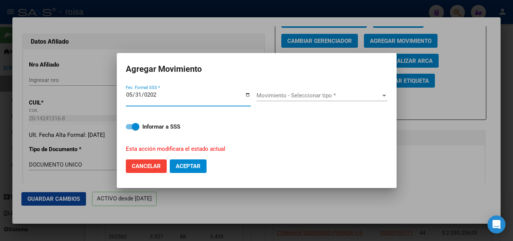
type input "[DATE]"
click at [289, 98] on span "Movimiento - Seleccionar tipo *" at bounding box center [319, 95] width 124 height 7
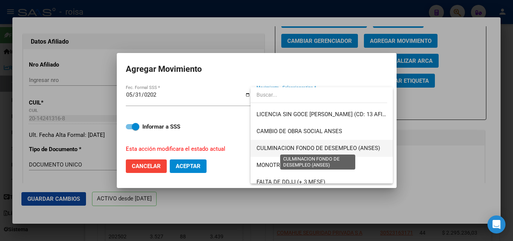
scroll to position [188, 0]
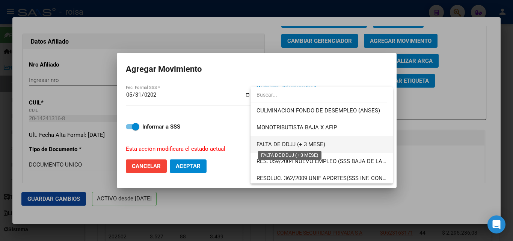
click at [302, 147] on span "FALTA DE DDJJ (+ 3 MESE)" at bounding box center [291, 144] width 69 height 7
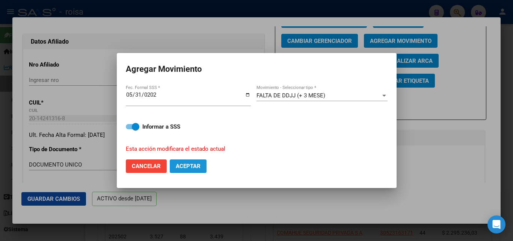
click at [193, 167] on span "Aceptar" at bounding box center [188, 166] width 25 height 7
checkbox input "false"
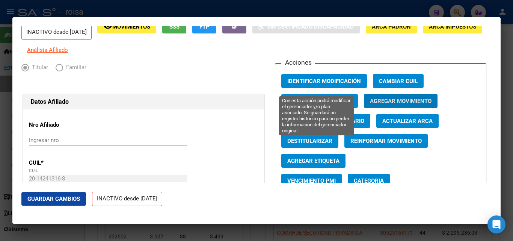
scroll to position [0, 0]
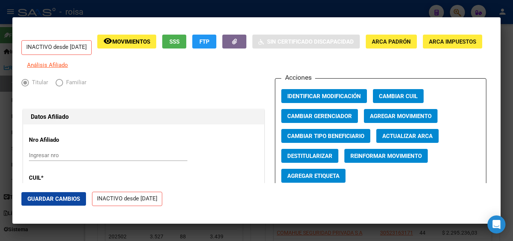
click at [330, 5] on div at bounding box center [256, 120] width 513 height 241
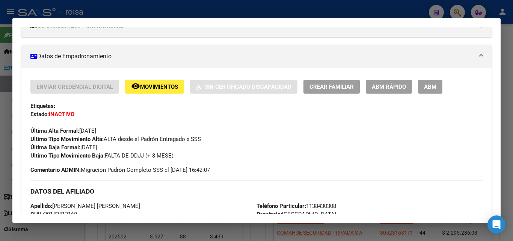
click at [380, 10] on div at bounding box center [256, 120] width 513 height 241
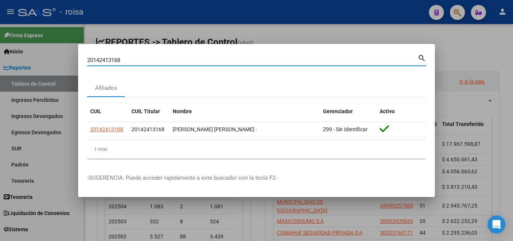
drag, startPoint x: 338, startPoint y: 61, endPoint x: 59, endPoint y: 11, distance: 283.7
click at [2, 11] on div "20142413168 Buscar (apellido, dni, cuil, nro traspaso, cuit, obra social) searc…" at bounding box center [256, 120] width 513 height 241
paste input "405398266"
type input "20405398266"
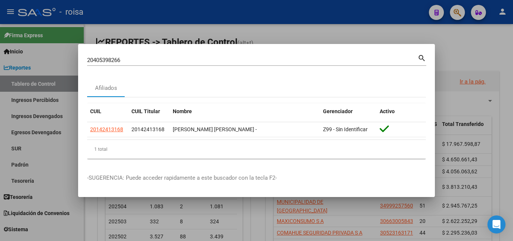
click at [419, 57] on mat-icon "search" at bounding box center [422, 57] width 9 height 9
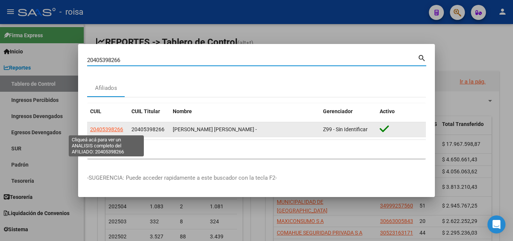
click at [106, 127] on span "20405398266" at bounding box center [106, 129] width 33 height 6
type textarea "20405398266"
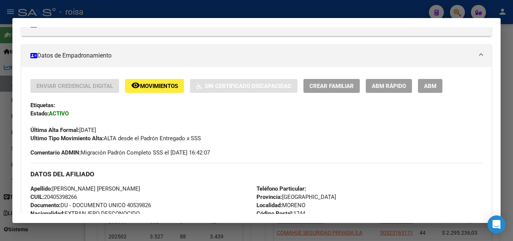
scroll to position [150, 0]
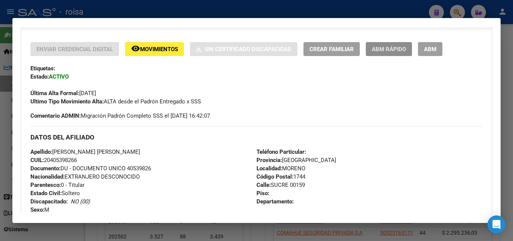
click at [399, 51] on span "ABM Rápido" at bounding box center [389, 49] width 34 height 7
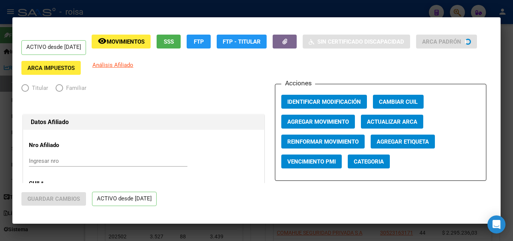
radio input "true"
type input "33-71655285-9"
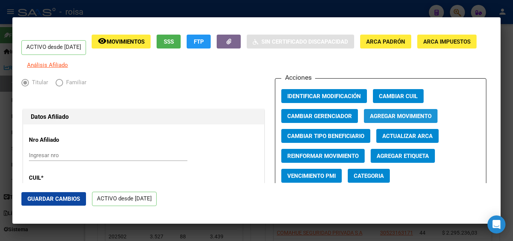
click at [381, 120] on span "Agregar Movimiento" at bounding box center [401, 116] width 62 height 7
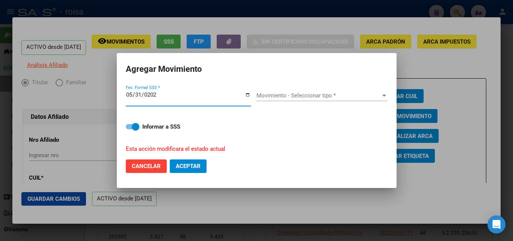
type input "[DATE]"
click at [294, 95] on span "Movimiento - Seleccionar tipo *" at bounding box center [319, 95] width 124 height 7
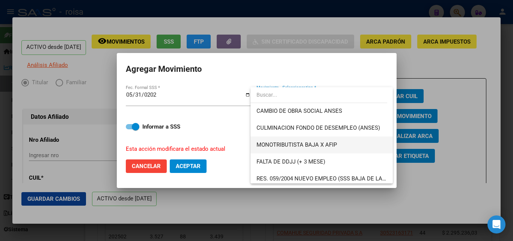
scroll to position [188, 0]
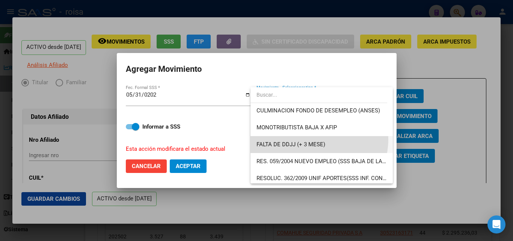
click at [312, 139] on span "FALTA DE DDJJ (+ 3 MESE)" at bounding box center [322, 144] width 130 height 17
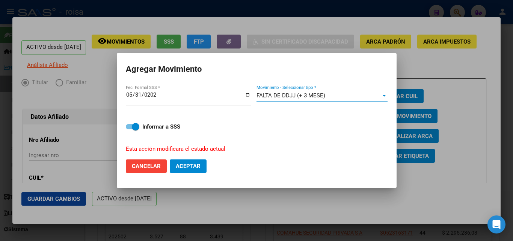
click at [201, 163] on button "Aceptar" at bounding box center [188, 166] width 37 height 14
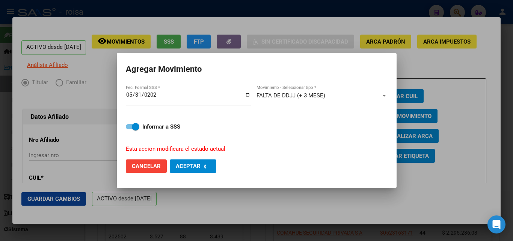
checkbox input "false"
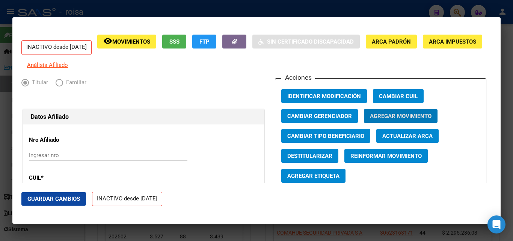
click at [329, 6] on div at bounding box center [256, 120] width 513 height 241
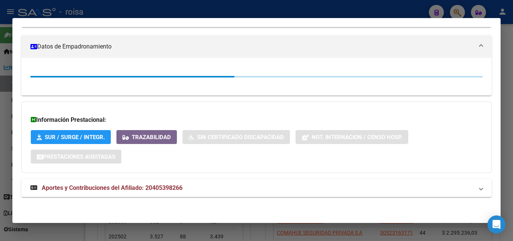
scroll to position [150, 0]
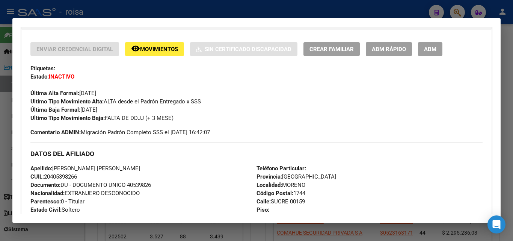
click at [457, 14] on div at bounding box center [256, 120] width 513 height 241
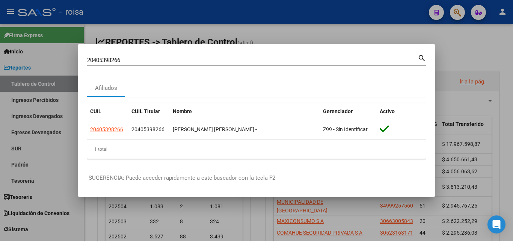
drag, startPoint x: 258, startPoint y: 55, endPoint x: 11, endPoint y: 57, distance: 247.4
click at [11, 57] on div "20405398266 Buscar (apellido, dni, cuil, nro traspaso, cuit, obra social) searc…" at bounding box center [256, 120] width 513 height 241
drag, startPoint x: 159, startPoint y: 58, endPoint x: 0, endPoint y: 49, distance: 159.6
click at [0, 49] on div "20405398266 Buscar (apellido, dni, cuil, nro traspaso, cuit, obra social) searc…" at bounding box center [256, 120] width 513 height 241
paste input "7283237198"
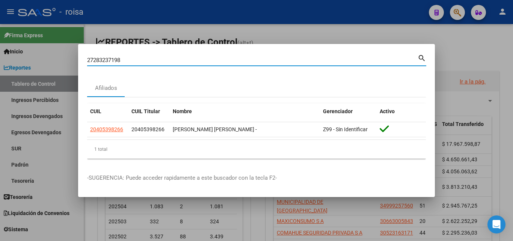
type input "27283237198"
click at [424, 56] on mat-icon "search" at bounding box center [422, 57] width 9 height 9
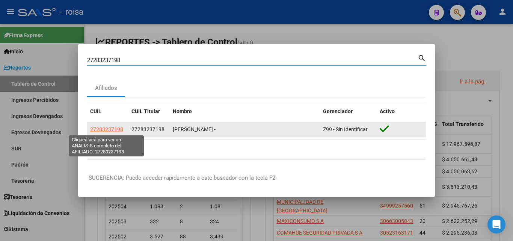
click at [112, 127] on span "27283237198" at bounding box center [106, 129] width 33 height 6
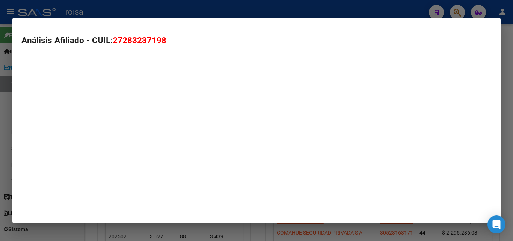
type textarea "27283237198"
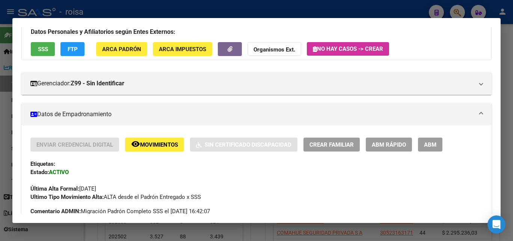
scroll to position [75, 0]
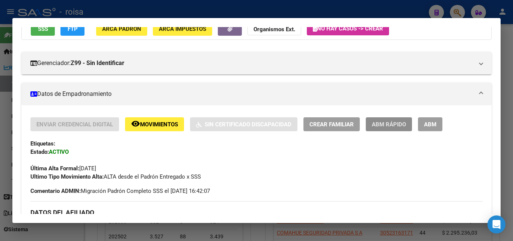
click at [394, 127] on span "ABM Rápido" at bounding box center [389, 124] width 34 height 7
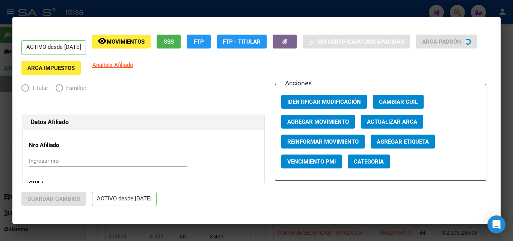
radio input "true"
type input "30-54808315-6"
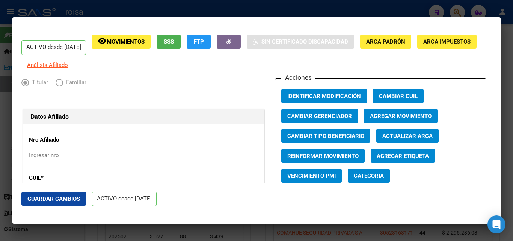
scroll to position [38, 0]
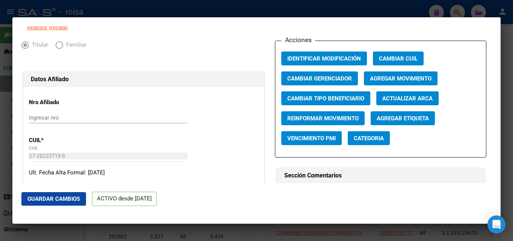
click at [414, 81] on span "Agregar Movimiento" at bounding box center [401, 78] width 62 height 7
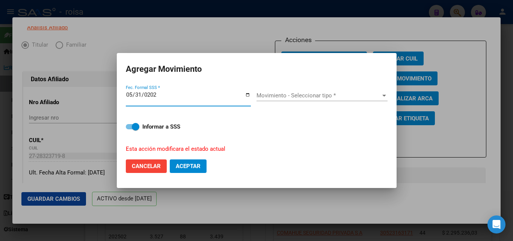
type input "[DATE]"
click at [347, 98] on span "Movimiento - Seleccionar tipo *" at bounding box center [319, 95] width 124 height 7
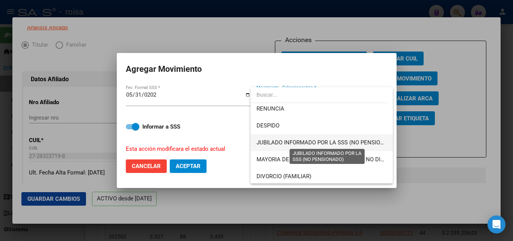
scroll to position [75, 0]
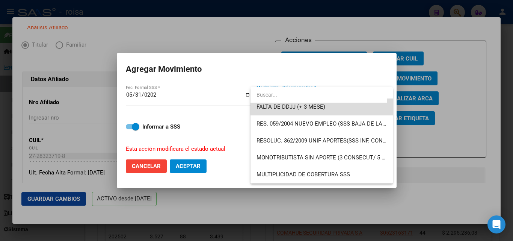
click at [341, 106] on span "FALTA DE DDJJ (+ 3 MESE)" at bounding box center [322, 106] width 130 height 17
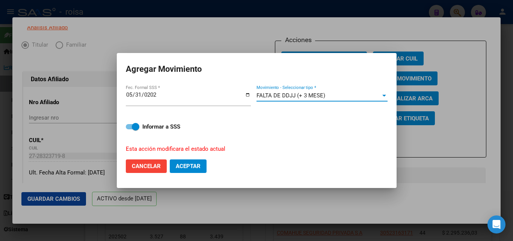
click at [187, 165] on span "Aceptar" at bounding box center [188, 166] width 25 height 7
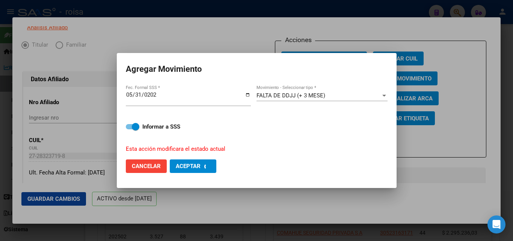
checkbox input "false"
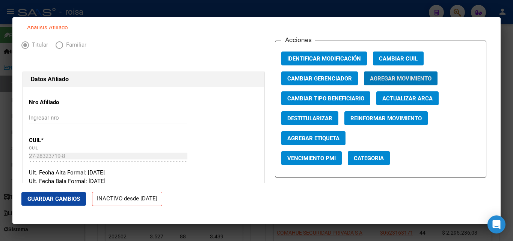
click at [394, 82] on span "Agregar Movimiento" at bounding box center [401, 78] width 62 height 7
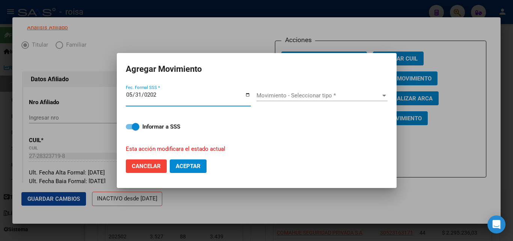
type input "[DATE]"
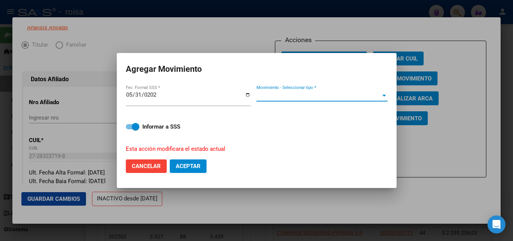
click at [356, 93] on span "Movimiento - Seleccionar tipo *" at bounding box center [319, 95] width 124 height 7
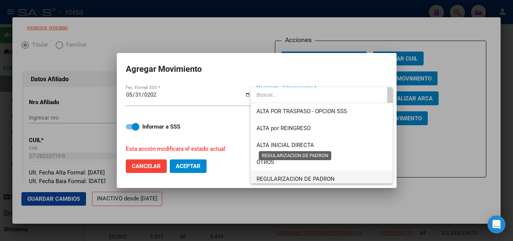
scroll to position [0, 0]
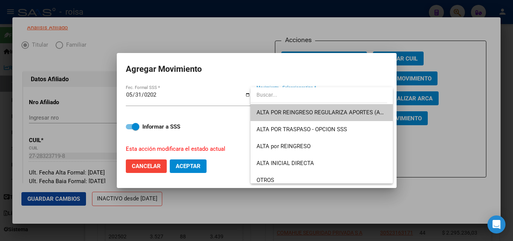
click at [156, 166] on div at bounding box center [256, 120] width 513 height 241
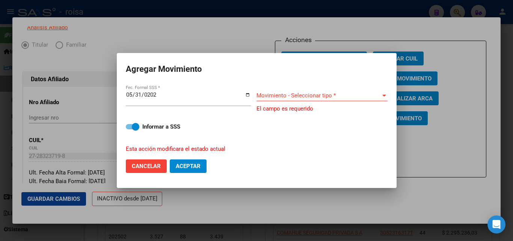
click at [144, 158] on mat-dialog-actions "Cancelar Aceptar" at bounding box center [257, 166] width 262 height 26
click at [148, 165] on span "Cancelar" at bounding box center [146, 166] width 29 height 7
checkbox input "false"
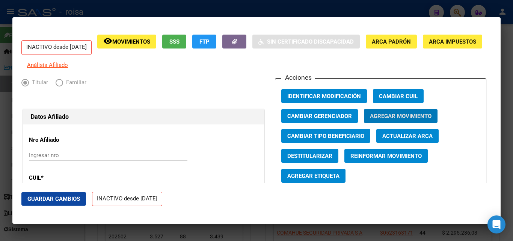
click at [80, 5] on div at bounding box center [256, 120] width 513 height 241
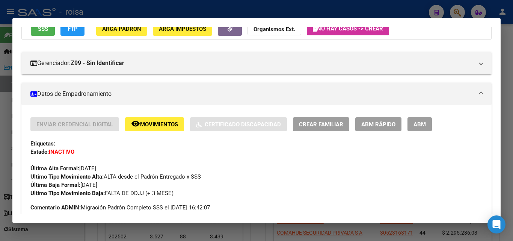
click at [462, 11] on div at bounding box center [256, 120] width 513 height 241
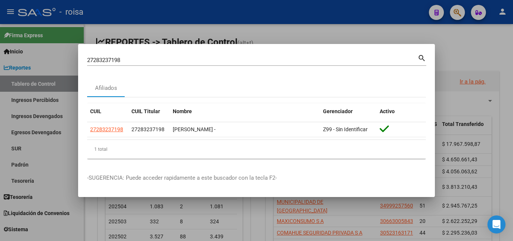
drag, startPoint x: 375, startPoint y: 57, endPoint x: 39, endPoint y: 35, distance: 336.4
click at [39, 35] on div "27283237198 Buscar (apellido, dni, cuil, nro traspaso, cuit, obra social) searc…" at bounding box center [256, 120] width 513 height 241
drag, startPoint x: 136, startPoint y: 65, endPoint x: 39, endPoint y: 59, distance: 96.8
click at [39, 59] on div "27283237198 Buscar (apellido, dni, cuil, nro traspaso, cuit, obra social) searc…" at bounding box center [256, 120] width 513 height 241
click at [135, 59] on input "27283237198" at bounding box center [252, 60] width 331 height 7
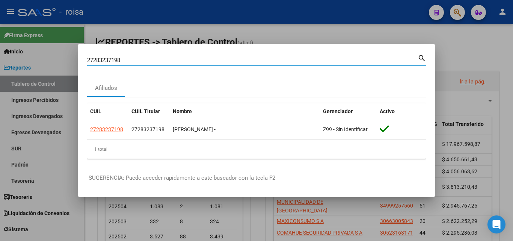
drag, startPoint x: 133, startPoint y: 62, endPoint x: 35, endPoint y: 61, distance: 98.1
click at [35, 61] on div "27283237198 Buscar (apellido, dni, cuil, nro traspaso, cuit, obra social) searc…" at bounding box center [256, 120] width 513 height 241
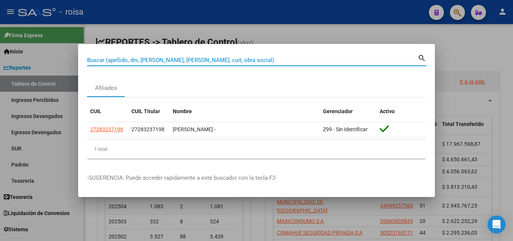
paste input "20448507379"
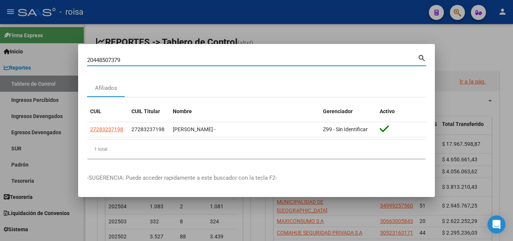
type input "20448507379"
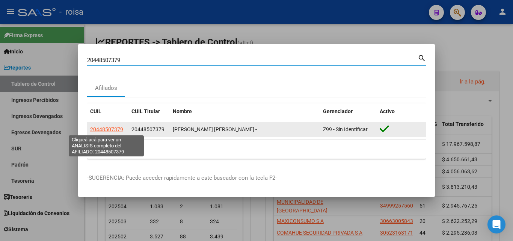
click at [114, 127] on span "20448507379" at bounding box center [106, 129] width 33 height 6
type textarea "20448507379"
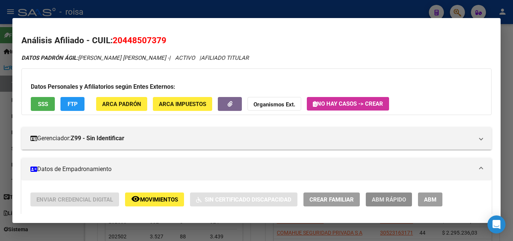
click at [377, 203] on button "ABM Rápido" at bounding box center [389, 199] width 46 height 14
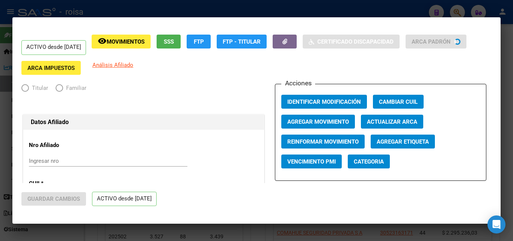
radio input "true"
type input "30-65927696-4"
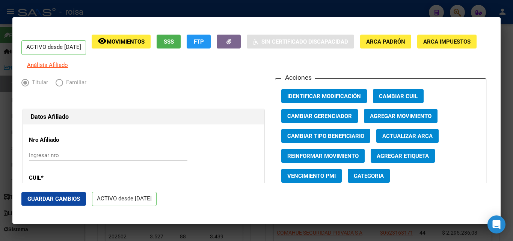
scroll to position [38, 0]
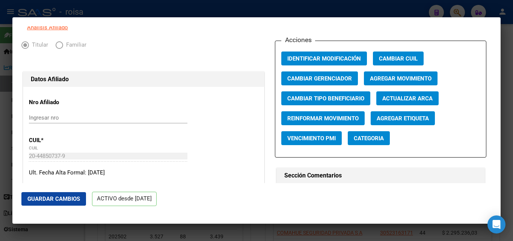
click at [379, 82] on span "Agregar Movimiento" at bounding box center [401, 78] width 62 height 7
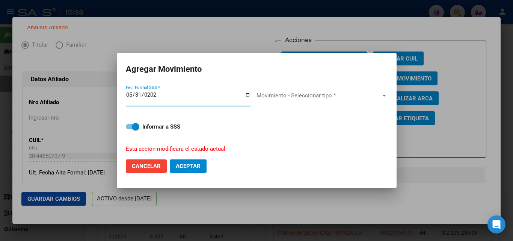
type input "[DATE]"
click at [283, 93] on span "Movimiento - Seleccionar tipo *" at bounding box center [319, 95] width 124 height 7
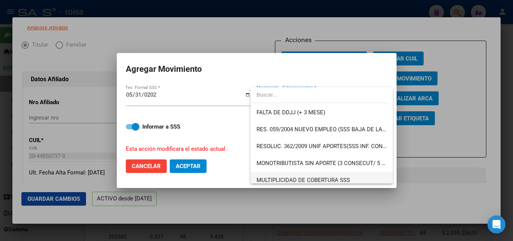
scroll to position [208, 0]
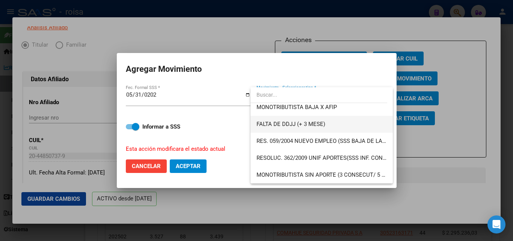
click at [327, 122] on span "FALTA DE DDJJ (+ 3 MESE)" at bounding box center [322, 124] width 130 height 17
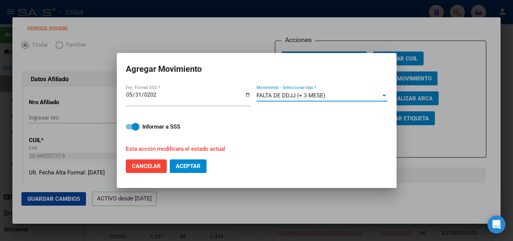
click at [176, 161] on button "Aceptar" at bounding box center [188, 166] width 37 height 14
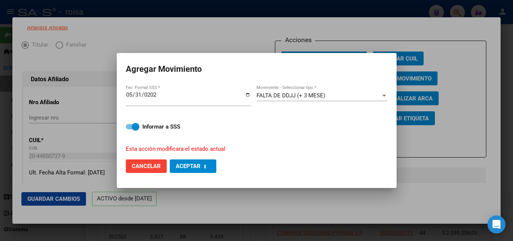
checkbox input "false"
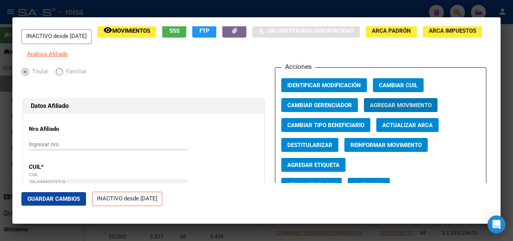
scroll to position [0, 0]
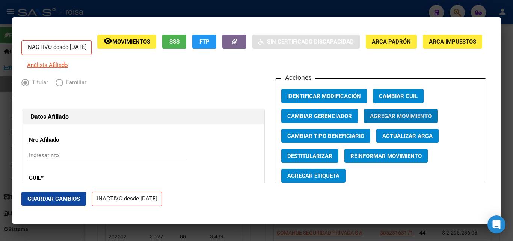
click at [194, 2] on div at bounding box center [256, 120] width 513 height 241
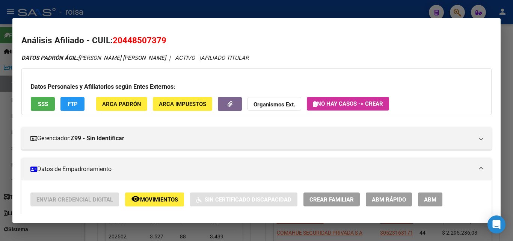
click at [199, 15] on div at bounding box center [256, 120] width 513 height 241
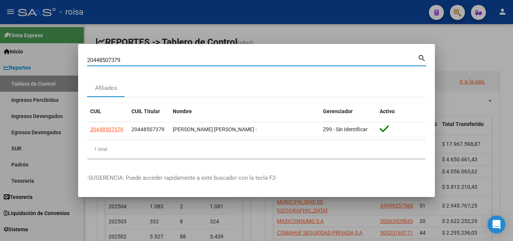
drag, startPoint x: 294, startPoint y: 56, endPoint x: 141, endPoint y: 2, distance: 162.3
click at [0, 0] on html "menu - roisa person Firma Express Inicio Calendario SSS Instructivos Contacto O…" at bounding box center [256, 120] width 513 height 241
paste input "394146081"
type input "20394146081"
click at [420, 56] on mat-icon "search" at bounding box center [422, 57] width 9 height 9
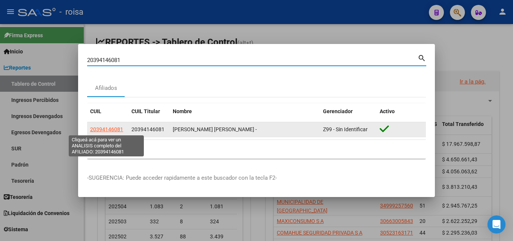
click at [115, 129] on span "20394146081" at bounding box center [106, 129] width 33 height 6
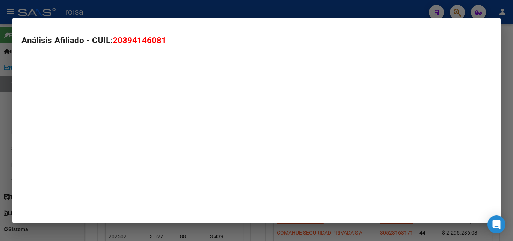
type textarea "20394146081"
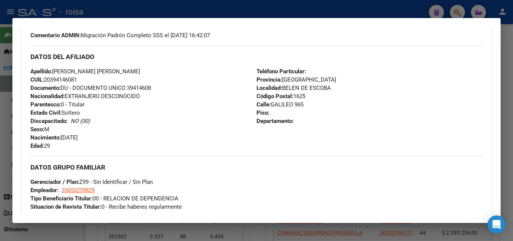
scroll to position [226, 0]
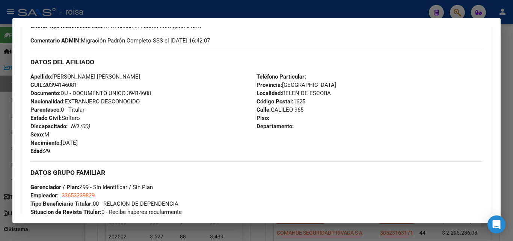
click at [328, 149] on div "Teléfono Particular: Provincia: [GEOGRAPHIC_DATA] Localidad: [PERSON_NAME] DE E…" at bounding box center [370, 114] width 226 height 83
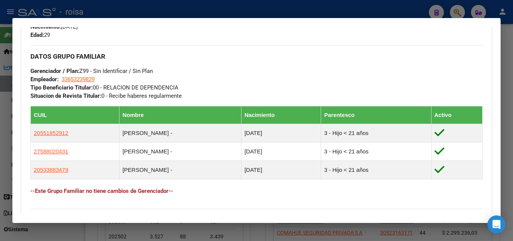
scroll to position [338, 0]
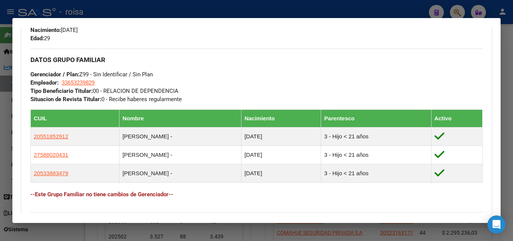
click at [259, 61] on h3 "DATOS GRUPO FAMILIAR" at bounding box center [256, 60] width 453 height 8
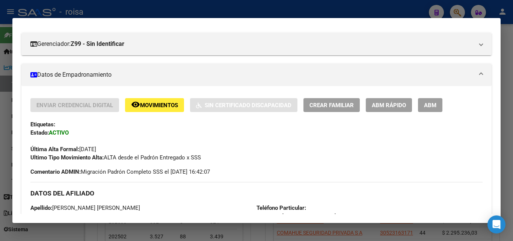
scroll to position [0, 0]
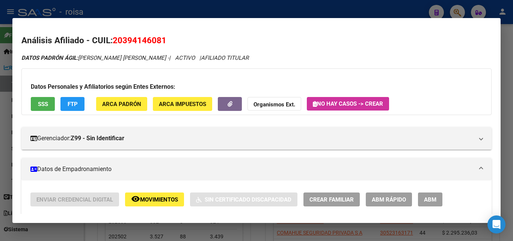
click at [313, 7] on div at bounding box center [256, 120] width 513 height 241
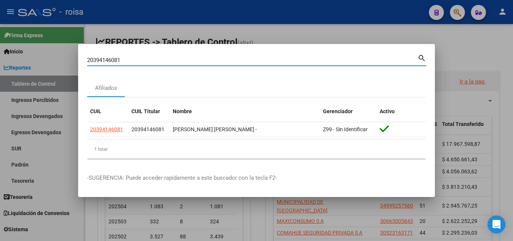
drag, startPoint x: 371, startPoint y: 61, endPoint x: 45, endPoint y: 38, distance: 326.0
click at [0, 22] on div "20394146081 Buscar (apellido, dni, cuil, nro traspaso, cuit, obra social) searc…" at bounding box center [256, 120] width 513 height 241
click at [418, 57] on mat-icon "search" at bounding box center [422, 57] width 9 height 9
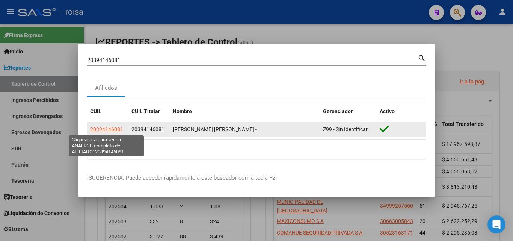
click at [101, 127] on span "20394146081" at bounding box center [106, 129] width 33 height 6
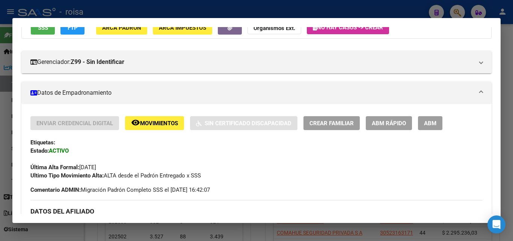
scroll to position [75, 0]
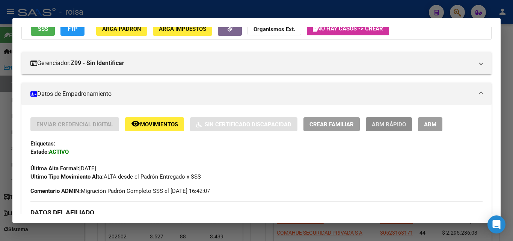
click at [391, 124] on span "ABM Rápido" at bounding box center [389, 124] width 34 height 7
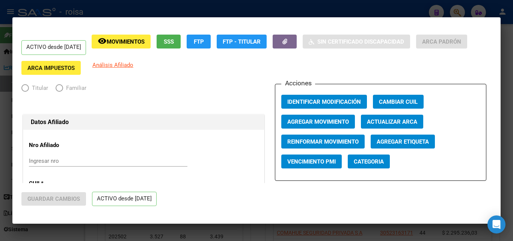
radio input "true"
type input "33-65323982-9"
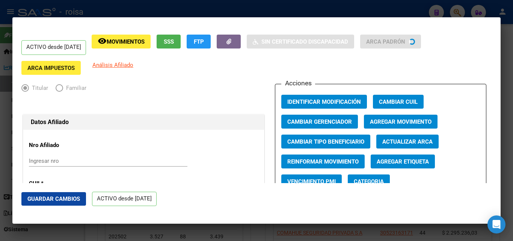
click at [400, 122] on span "Agregar Movimiento" at bounding box center [401, 121] width 62 height 7
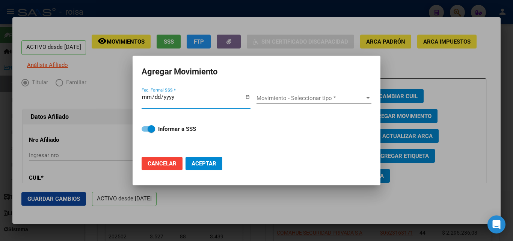
click at [186, 157] on button "Aceptar" at bounding box center [204, 164] width 37 height 14
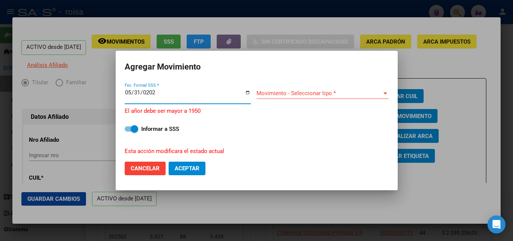
type input "[DATE]"
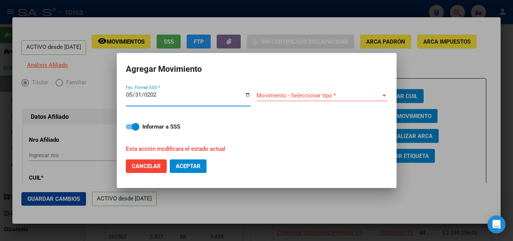
click at [306, 95] on span "Movimiento - Seleccionar tipo *" at bounding box center [319, 95] width 124 height 7
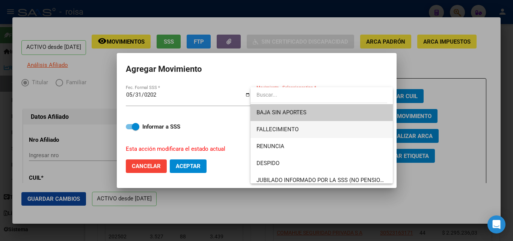
scroll to position [38, 0]
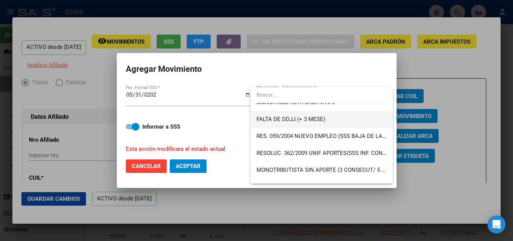
click at [331, 125] on span "FALTA DE DDJJ (+ 3 MESE)" at bounding box center [322, 119] width 130 height 17
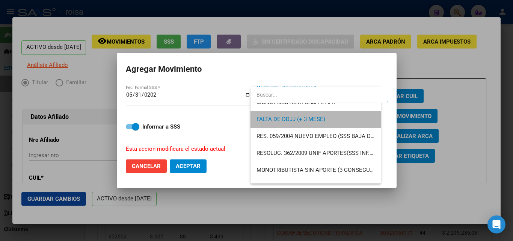
scroll to position [220, 0]
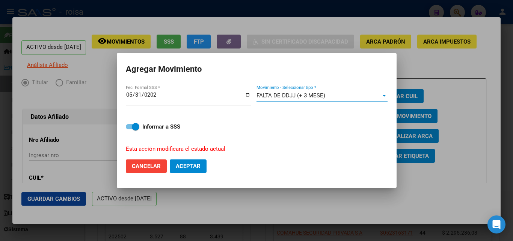
click at [193, 171] on button "Aceptar" at bounding box center [188, 166] width 37 height 14
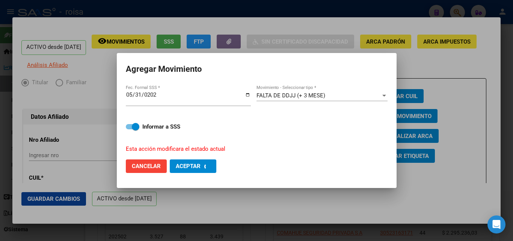
checkbox input "false"
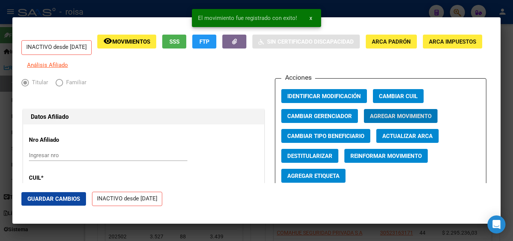
click at [334, 69] on div "INACTIVO desde [DATE] remove_red_eye Movimientos SSS FTP Sin Certificado Discap…" at bounding box center [256, 52] width 471 height 35
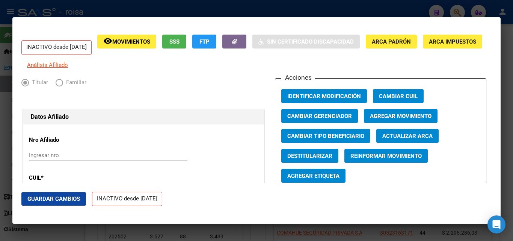
click at [509, 70] on div at bounding box center [256, 120] width 513 height 241
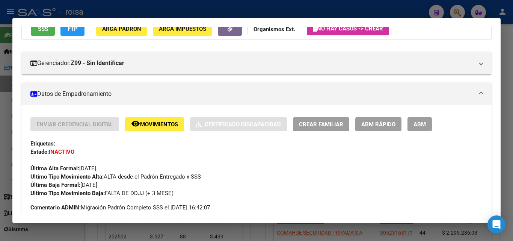
click at [458, 12] on div at bounding box center [256, 120] width 513 height 241
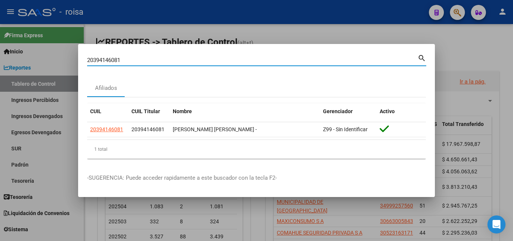
drag, startPoint x: 232, startPoint y: 61, endPoint x: 295, endPoint y: 64, distance: 62.8
click at [0, 26] on div "20394146081 Buscar (apellido, dni, cuil, nro traspaso, cuit, obra social) searc…" at bounding box center [256, 120] width 513 height 241
paste input "288815470"
type input "20288815470"
click at [426, 55] on mat-icon "search" at bounding box center [422, 57] width 9 height 9
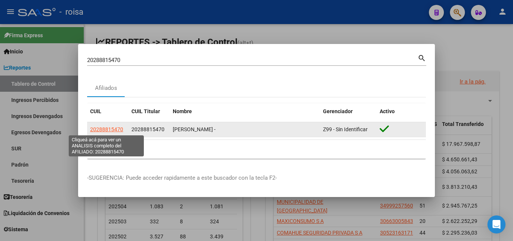
click at [112, 132] on span "20288815470" at bounding box center [106, 129] width 33 height 6
type textarea "20288815470"
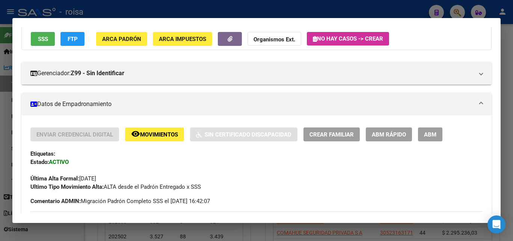
scroll to position [75, 0]
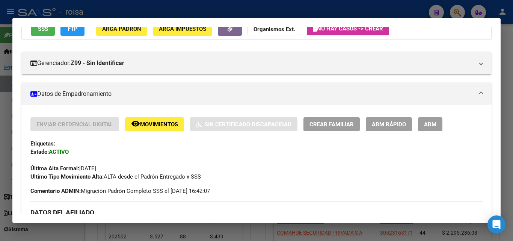
click at [394, 124] on span "ABM Rápido" at bounding box center [389, 124] width 34 height 7
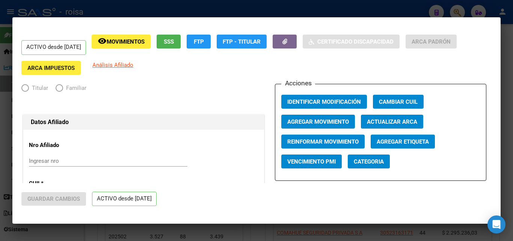
radio input "true"
type input "30-57153764-4"
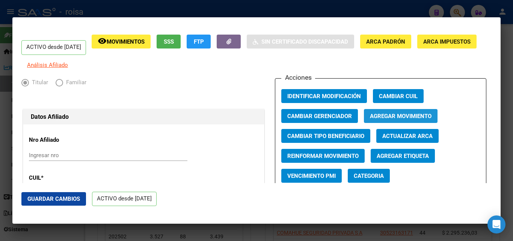
click at [404, 120] on span "Agregar Movimiento" at bounding box center [401, 116] width 62 height 7
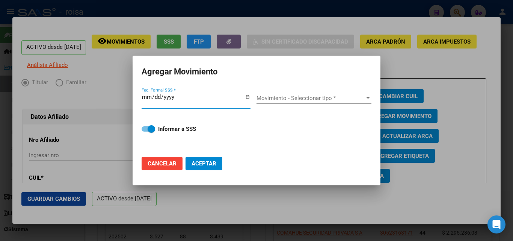
click at [268, 100] on span "Movimiento - Seleccionar tipo *" at bounding box center [311, 98] width 108 height 7
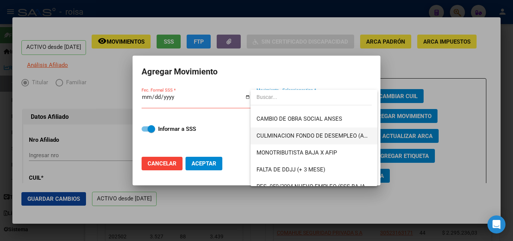
scroll to position [188, 0]
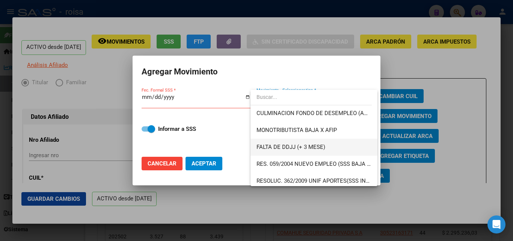
click at [323, 142] on span "FALTA DE DDJJ (+ 3 MESE)" at bounding box center [314, 147] width 115 height 17
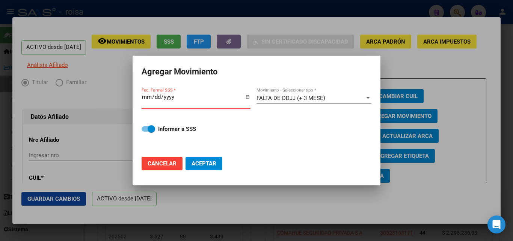
click at [144, 97] on input "Fec. Formal SSS *" at bounding box center [196, 100] width 109 height 12
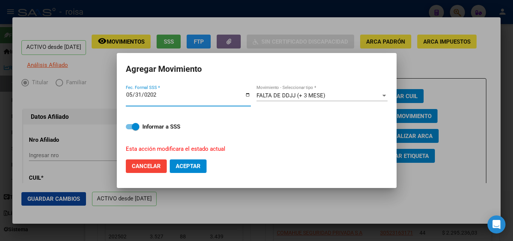
type input "[DATE]"
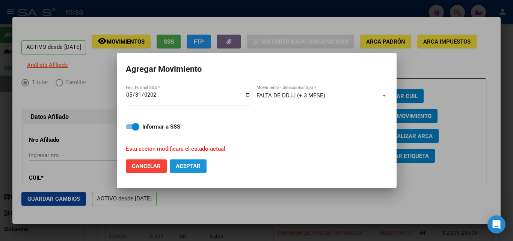
click at [190, 171] on button "Aceptar" at bounding box center [188, 166] width 37 height 14
checkbox input "false"
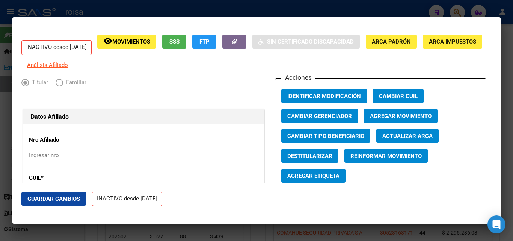
click at [206, 8] on div at bounding box center [256, 120] width 513 height 241
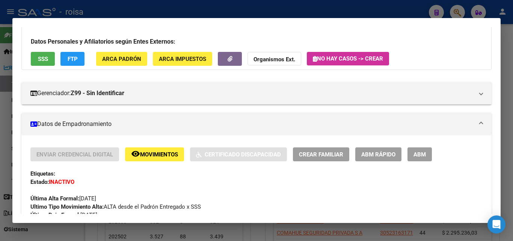
scroll to position [0, 0]
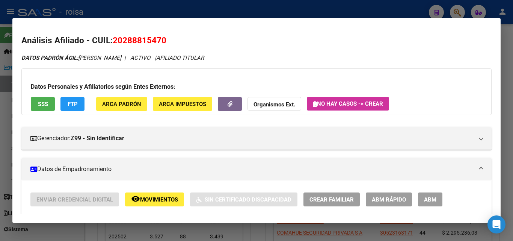
click at [455, 15] on div at bounding box center [256, 120] width 513 height 241
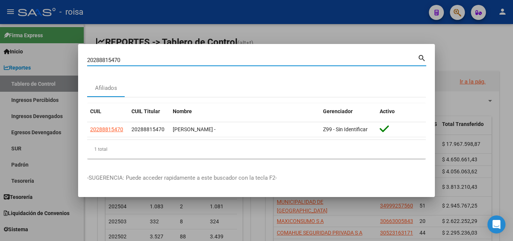
drag, startPoint x: 296, startPoint y: 59, endPoint x: 170, endPoint y: 76, distance: 127.4
click at [0, 66] on div "20288815470 Buscar (apellido, dni, cuil, nro traspaso, cuit, obra social) searc…" at bounding box center [256, 120] width 513 height 241
paste input "7356202134"
type input "27356202134"
click at [419, 58] on mat-icon "search" at bounding box center [422, 57] width 9 height 9
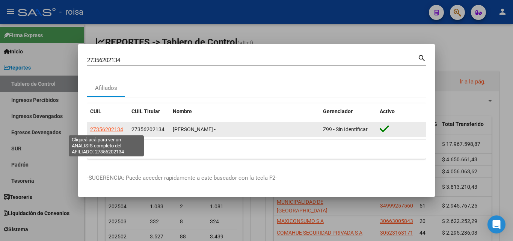
click at [103, 132] on span "27356202134" at bounding box center [106, 129] width 33 height 6
type textarea "27356202134"
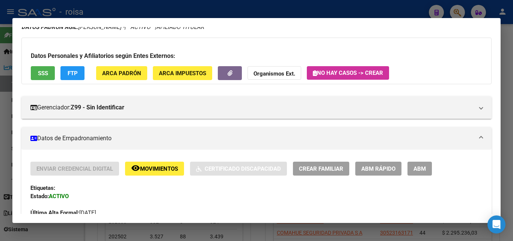
scroll to position [75, 0]
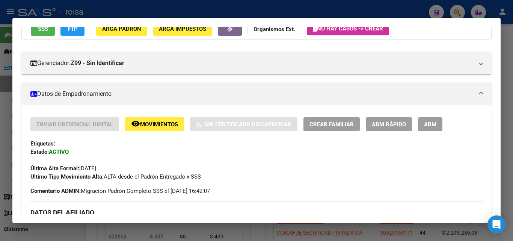
click at [397, 130] on button "ABM Rápido" at bounding box center [389, 124] width 46 height 14
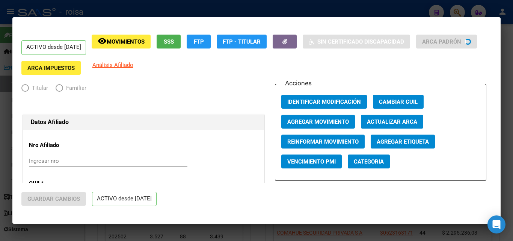
radio input "true"
type input "30-61103867-0"
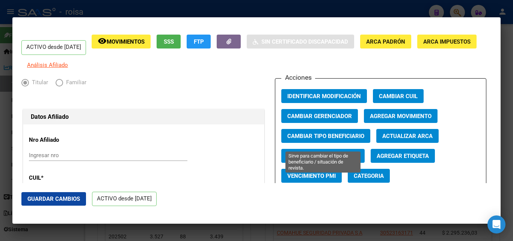
scroll to position [38, 0]
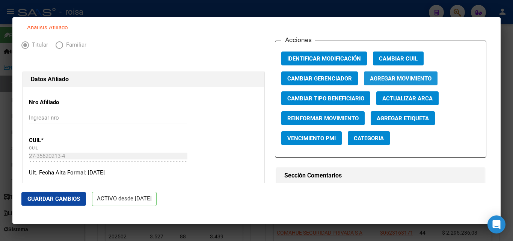
click at [413, 82] on span "Agregar Movimiento" at bounding box center [401, 78] width 62 height 7
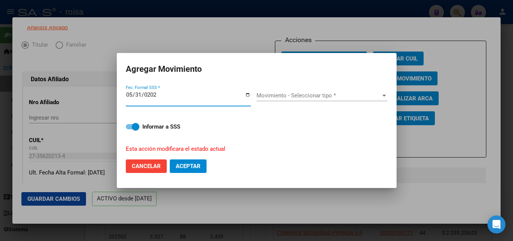
type input "[DATE]"
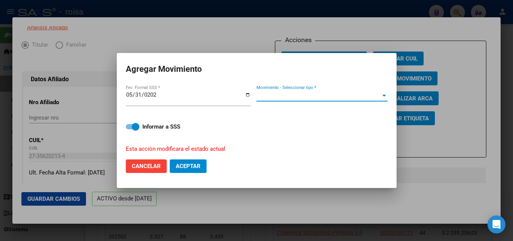
click at [286, 93] on span "Movimiento - Seleccionar tipo *" at bounding box center [319, 95] width 124 height 7
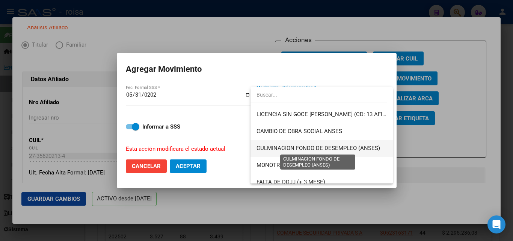
scroll to position [188, 0]
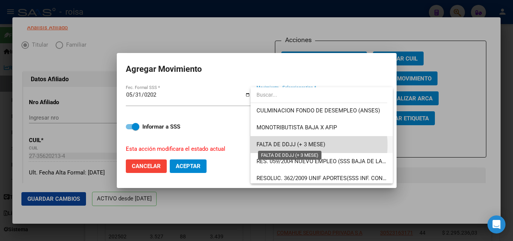
click at [306, 145] on span "FALTA DE DDJJ (+ 3 MESE)" at bounding box center [291, 144] width 69 height 7
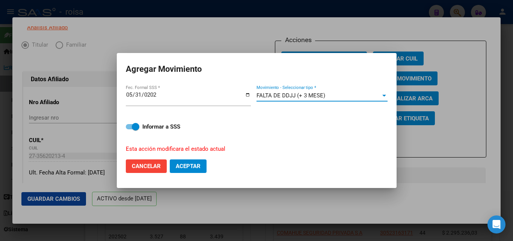
click at [194, 168] on span "Aceptar" at bounding box center [188, 166] width 25 height 7
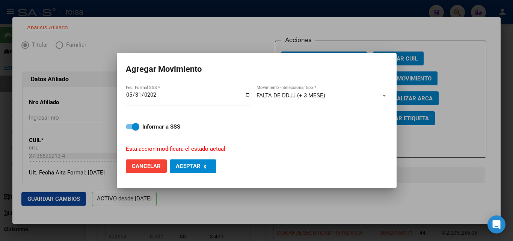
checkbox input "false"
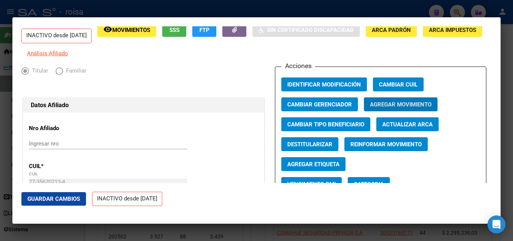
scroll to position [0, 0]
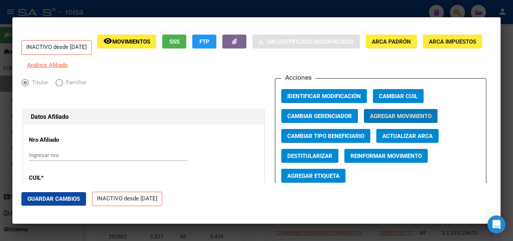
click at [370, 19] on mat-dialog-container "INACTIVO desde [DATE] remove_red_eye Movimientos SSS FTP Sin Certificado Discap…" at bounding box center [256, 120] width 489 height 206
click at [377, 10] on div at bounding box center [256, 120] width 513 height 241
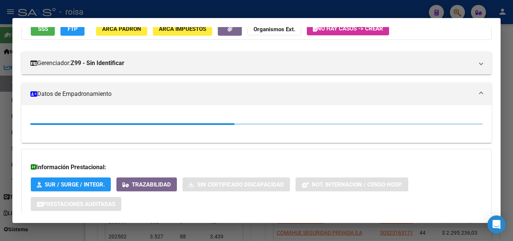
click at [462, 12] on div at bounding box center [256, 120] width 513 height 241
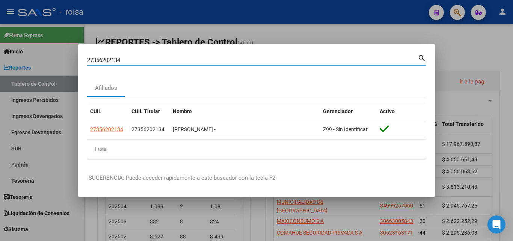
drag, startPoint x: 267, startPoint y: 59, endPoint x: 285, endPoint y: 71, distance: 21.9
click at [0, 37] on div "27356202134 Buscar (apellido, dni, cuil, nro traspaso, cuit, obra social) searc…" at bounding box center [256, 120] width 513 height 241
paste input "50014572731"
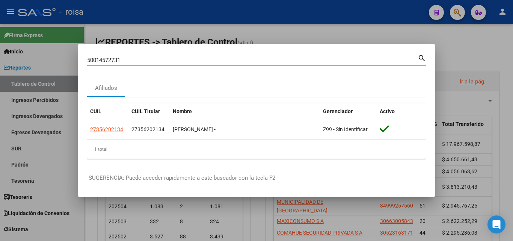
click at [420, 57] on mat-icon "search" at bounding box center [422, 57] width 9 height 9
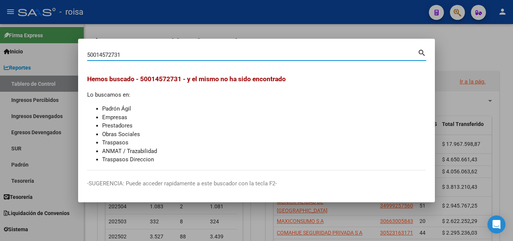
drag, startPoint x: 0, startPoint y: 50, endPoint x: 47, endPoint y: 43, distance: 47.6
click at [0, 44] on div "50014572731 Buscar (apellido, dni, cuil, nro traspaso, cuit, obra social) searc…" at bounding box center [256, 120] width 513 height 241
paste input "20-14572731-7"
click at [423, 54] on mat-icon "search" at bounding box center [422, 52] width 9 height 9
type input "20145727317"
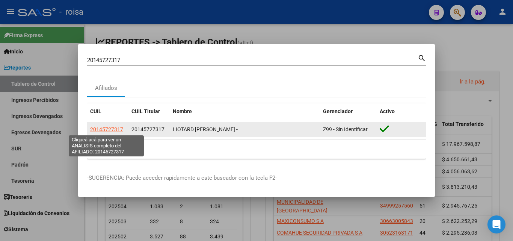
click at [100, 129] on span "20145727317" at bounding box center [106, 129] width 33 height 6
type textarea "20145727317"
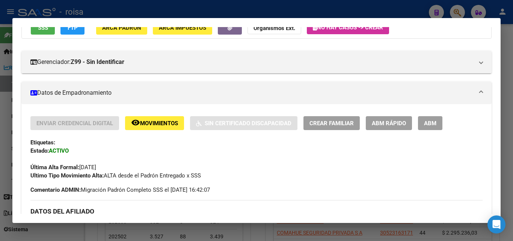
scroll to position [75, 0]
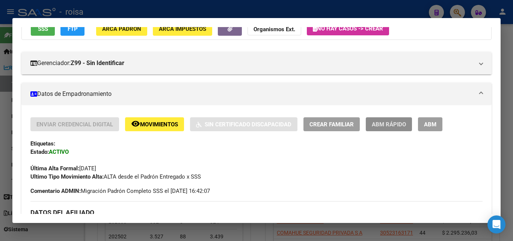
click at [397, 124] on span "ABM Rápido" at bounding box center [389, 124] width 34 height 7
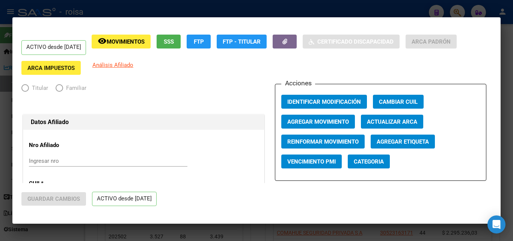
radio input "true"
type input "30-71497456-0"
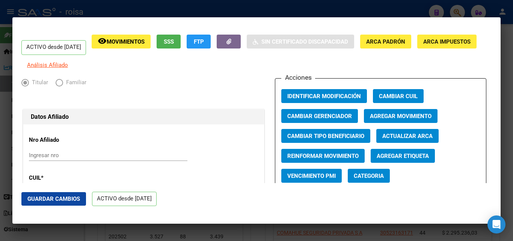
click at [407, 120] on span "Agregar Movimiento" at bounding box center [401, 116] width 62 height 7
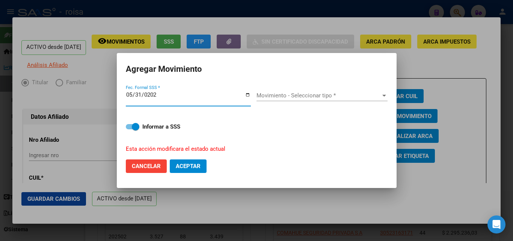
type input "[DATE]"
click at [310, 101] on div "Movimiento - Seleccionar tipo * Movimiento - Seleccionar tipo *" at bounding box center [322, 95] width 131 height 11
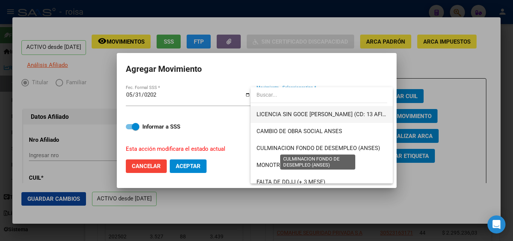
scroll to position [188, 0]
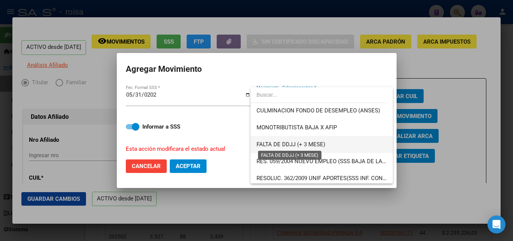
click at [316, 144] on span "FALTA DE DDJJ (+ 3 MESE)" at bounding box center [291, 144] width 69 height 7
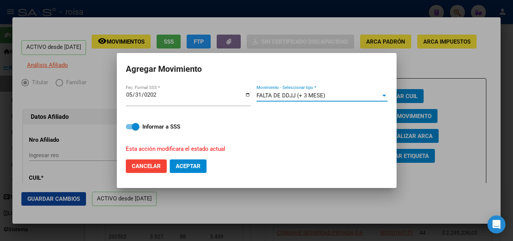
click at [182, 161] on button "Aceptar" at bounding box center [188, 166] width 37 height 14
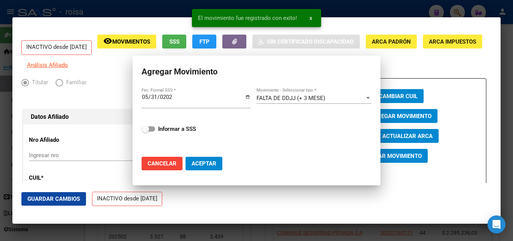
checkbox input "false"
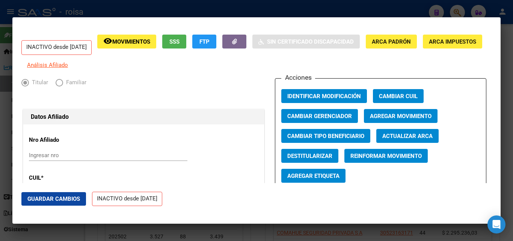
click at [371, 8] on div at bounding box center [256, 120] width 513 height 241
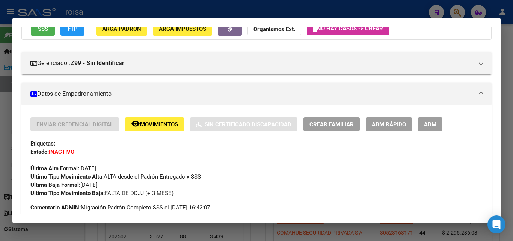
click at [410, 7] on div at bounding box center [256, 120] width 513 height 241
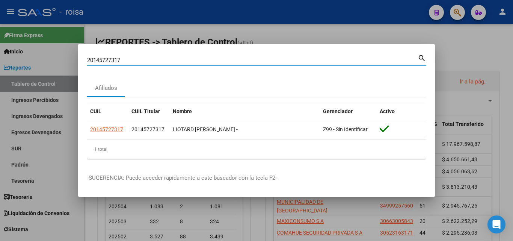
drag, startPoint x: 354, startPoint y: 57, endPoint x: 0, endPoint y: -26, distance: 363.4
click at [0, 0] on html "menu - roisa person Firma Express Inicio Calendario SSS Instructivos Contacto O…" at bounding box center [256, 120] width 513 height 241
paste input "7250555410"
type input "27250555410"
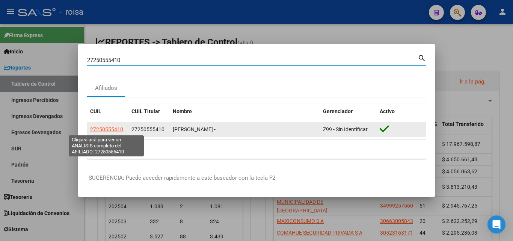
click at [116, 129] on span "27250555410" at bounding box center [106, 129] width 33 height 6
type textarea "27250555410"
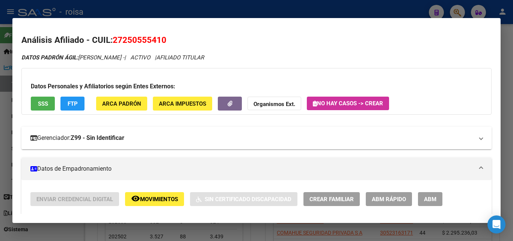
scroll to position [0, 0]
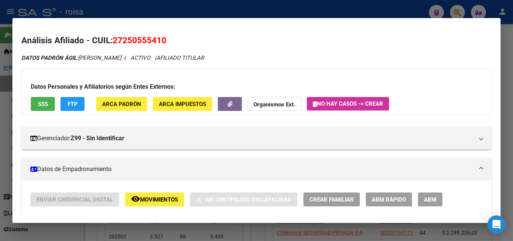
click at [395, 200] on span "ABM Rápido" at bounding box center [389, 199] width 34 height 7
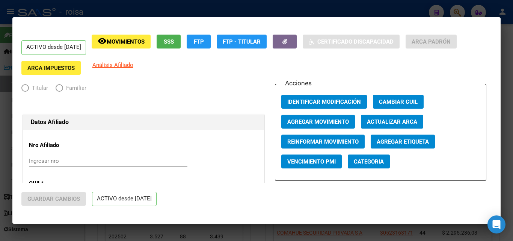
radio input "true"
type input "27-18251781-5"
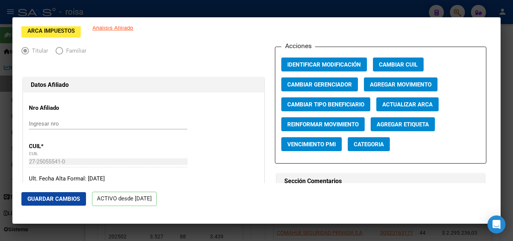
scroll to position [38, 0]
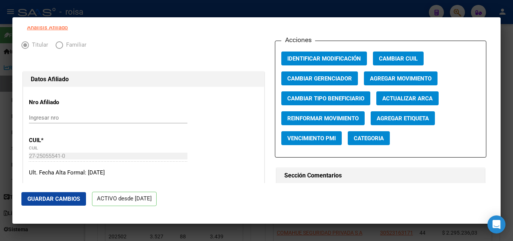
click at [391, 82] on span "Agregar Movimiento" at bounding box center [401, 78] width 62 height 7
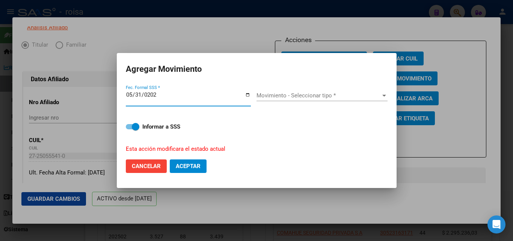
type input "[DATE]"
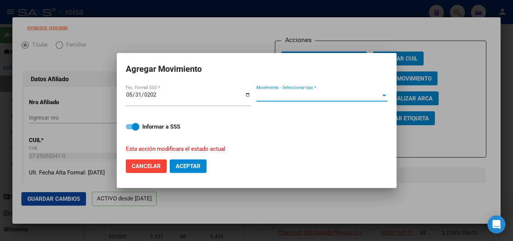
click at [301, 95] on span "Movimiento - Seleccionar tipo *" at bounding box center [319, 95] width 124 height 7
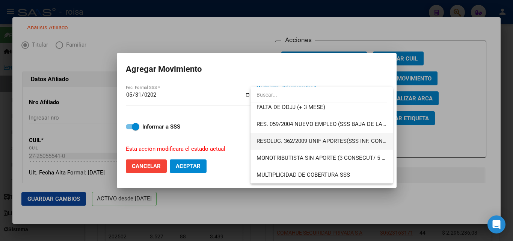
scroll to position [226, 0]
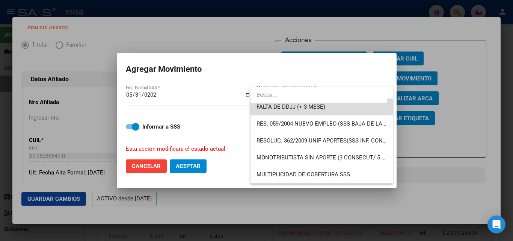
click at [327, 112] on span "FALTA DE DDJJ (+ 3 MESE)" at bounding box center [322, 106] width 130 height 17
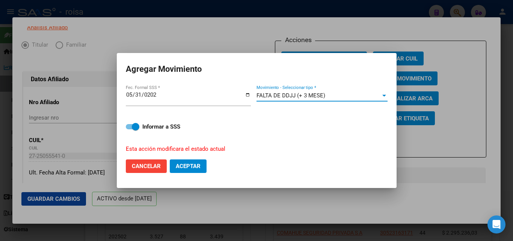
click at [186, 167] on span "Aceptar" at bounding box center [188, 166] width 25 height 7
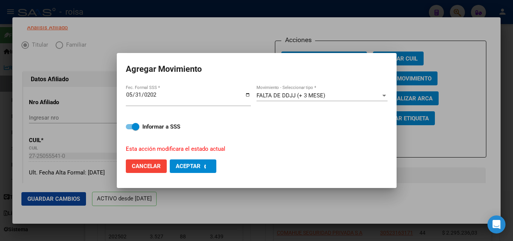
checkbox input "false"
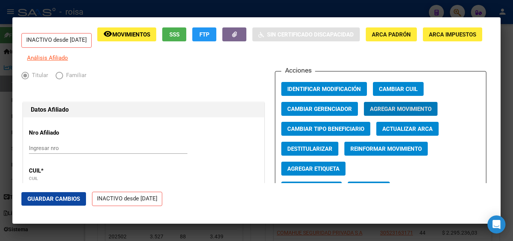
scroll to position [0, 0]
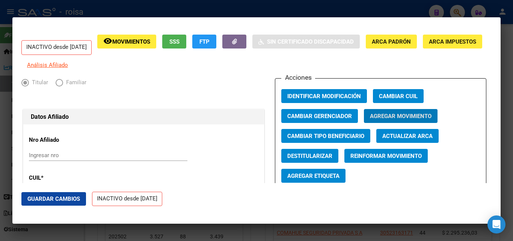
click at [390, 3] on div at bounding box center [256, 120] width 513 height 241
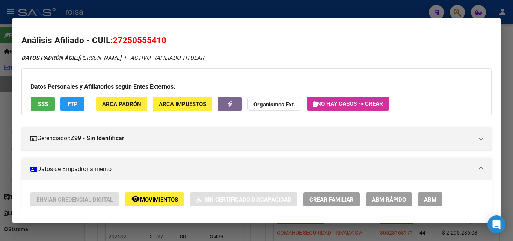
click at [461, 11] on div at bounding box center [256, 120] width 513 height 241
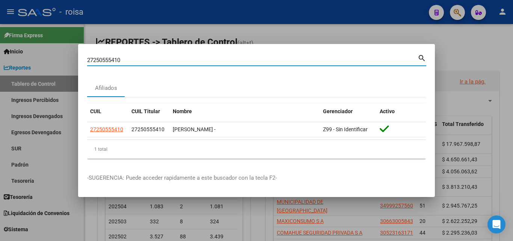
drag, startPoint x: 375, startPoint y: 60, endPoint x: 0, endPoint y: -33, distance: 386.5
click at [0, 0] on html "menu - roisa person Firma Express Inicio Calendario SSS Instructivos Contacto O…" at bounding box center [256, 120] width 513 height 241
paste input "420498484"
type input "27420498484"
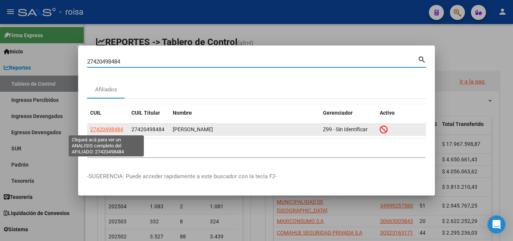
click at [116, 130] on span "27420498484" at bounding box center [106, 129] width 33 height 6
type textarea "27420498484"
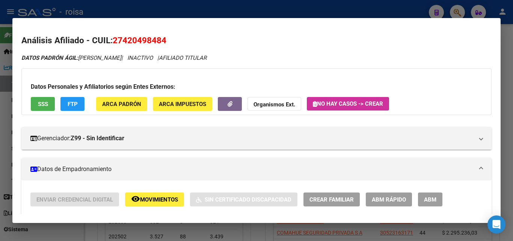
click at [235, 10] on div at bounding box center [256, 120] width 513 height 241
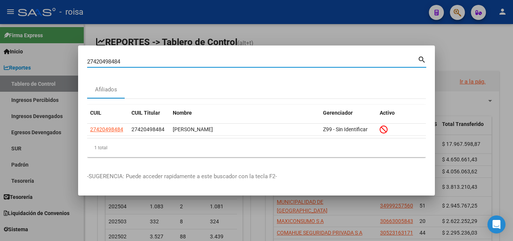
drag, startPoint x: 178, startPoint y: 62, endPoint x: 44, endPoint y: 48, distance: 134.5
click at [0, 51] on div "27420498484 Buscar (apellido, dni, cuil, nro traspaso, cuit, obra social) searc…" at bounding box center [256, 120] width 513 height 241
paste input "0261190835"
type input "20261190835"
click at [425, 61] on mat-icon "search" at bounding box center [422, 59] width 9 height 9
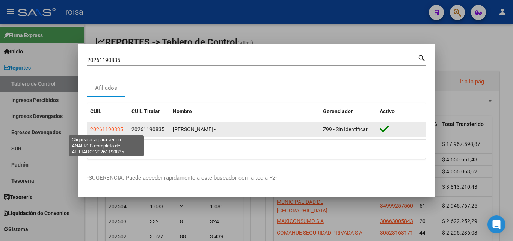
click at [111, 129] on span "20261190835" at bounding box center [106, 129] width 33 height 6
type textarea "20261190835"
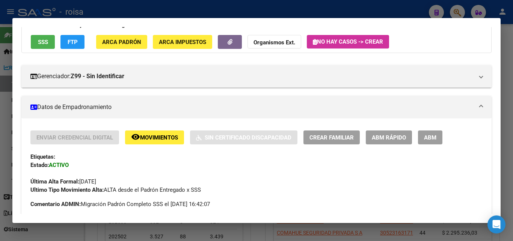
scroll to position [75, 0]
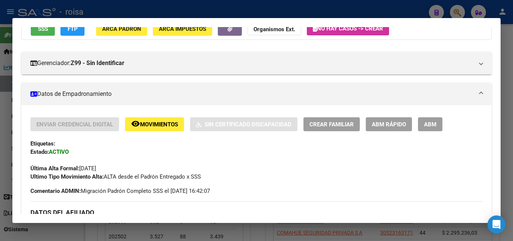
click at [404, 125] on span "ABM Rápido" at bounding box center [389, 124] width 34 height 7
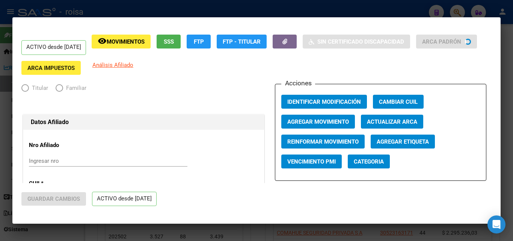
radio input "true"
type input "30-70154197-5"
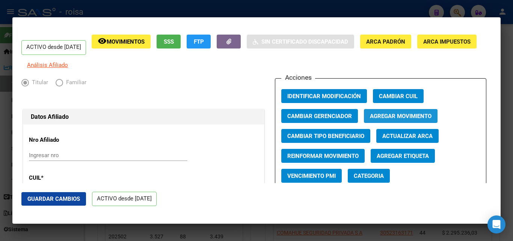
click at [391, 120] on span "Agregar Movimiento" at bounding box center [401, 116] width 62 height 7
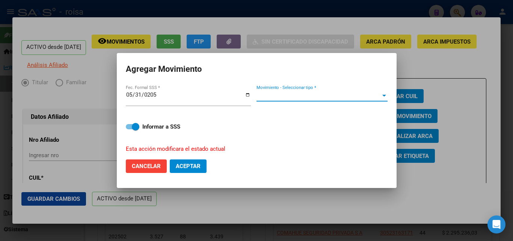
click at [322, 97] on span "Movimiento - Seleccionar tipo *" at bounding box center [319, 95] width 124 height 7
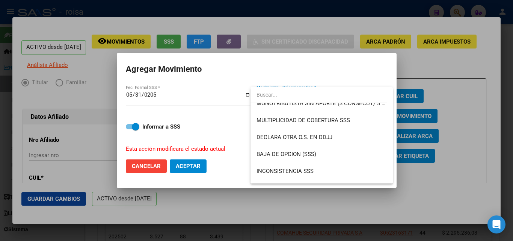
scroll to position [263, 0]
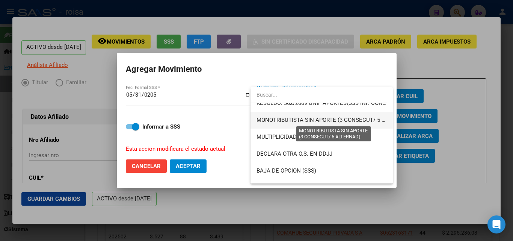
click at [334, 119] on span "MONOTRIBUTISTA SIN APORTE (3 CONSECUT/ 5 ALTERNAD)" at bounding box center [334, 120] width 155 height 7
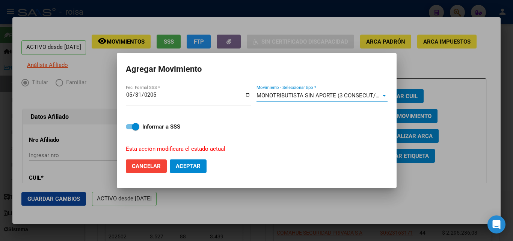
click at [336, 96] on span "MONOTRIBUTISTA SIN APORTE (3 CONSECUT/ 5 ALTERNAD)" at bounding box center [334, 95] width 155 height 7
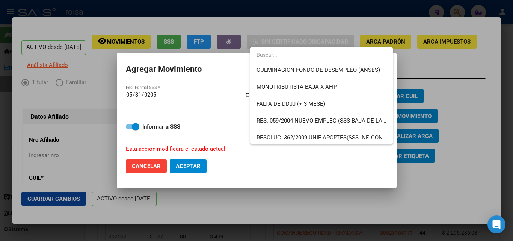
scroll to position [171, 0]
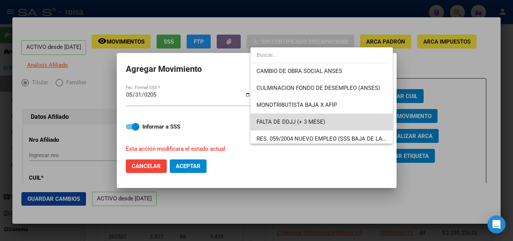
click at [329, 124] on span "FALTA DE DDJJ (+ 3 MESE)" at bounding box center [322, 122] width 130 height 17
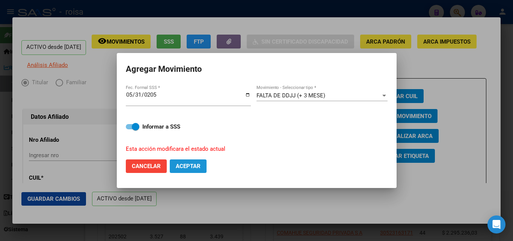
click at [179, 164] on span "Aceptar" at bounding box center [188, 166] width 25 height 7
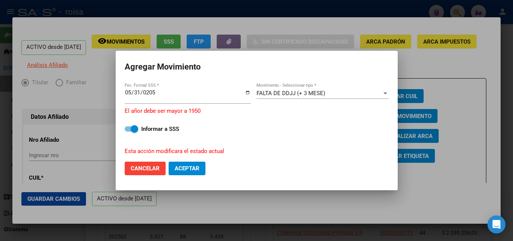
click at [167, 98] on input "0205-05-31" at bounding box center [188, 95] width 126 height 12
drag, startPoint x: 159, startPoint y: 94, endPoint x: 149, endPoint y: 93, distance: 9.8
click at [149, 93] on input "0205-05-31" at bounding box center [188, 95] width 126 height 12
click at [146, 92] on input "0205-05-31" at bounding box center [188, 95] width 126 height 12
type input "[DATE]"
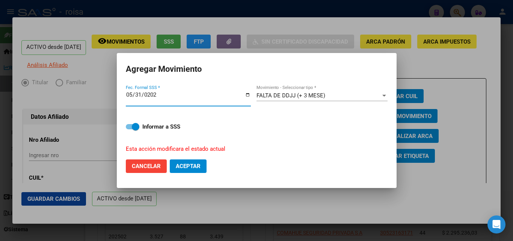
click at [196, 166] on span "Aceptar" at bounding box center [188, 166] width 25 height 7
checkbox input "false"
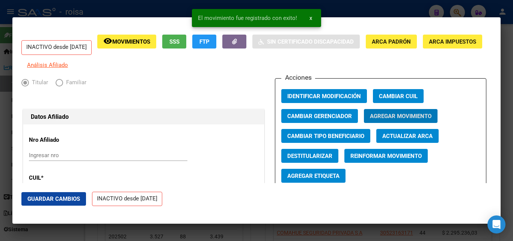
click at [363, 6] on div at bounding box center [256, 120] width 513 height 241
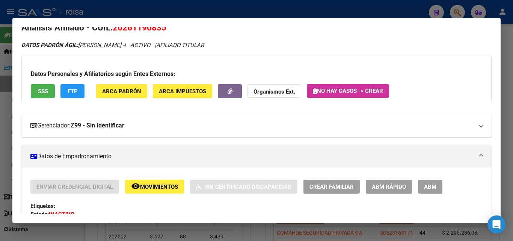
scroll to position [0, 0]
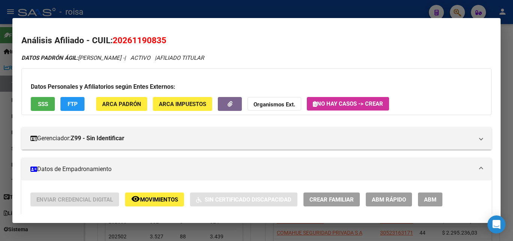
click at [399, 5] on div at bounding box center [256, 120] width 513 height 241
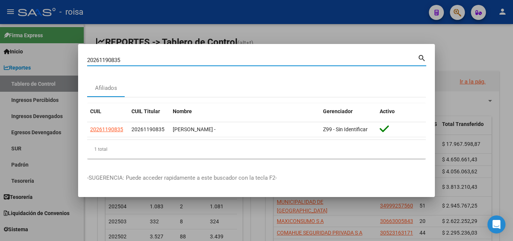
drag, startPoint x: 341, startPoint y: 59, endPoint x: 0, endPoint y: 27, distance: 342.4
click at [0, 27] on div "20261190835 Buscar (apellido, dni, cuil, nro traspaso, cuit, obra social) searc…" at bounding box center [256, 120] width 513 height 241
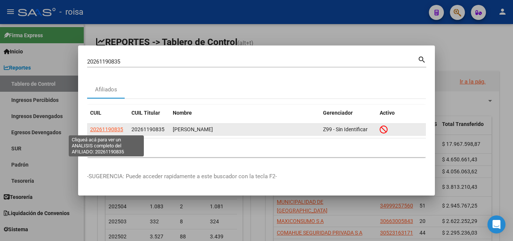
click at [119, 127] on span "20261190835" at bounding box center [106, 129] width 33 height 6
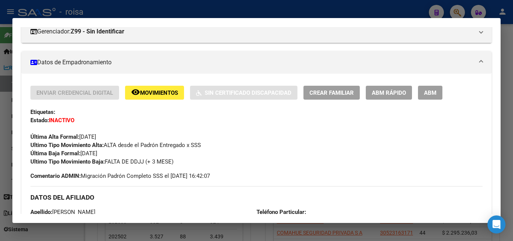
scroll to position [113, 0]
